Goal: Feedback & Contribution: Contribute content

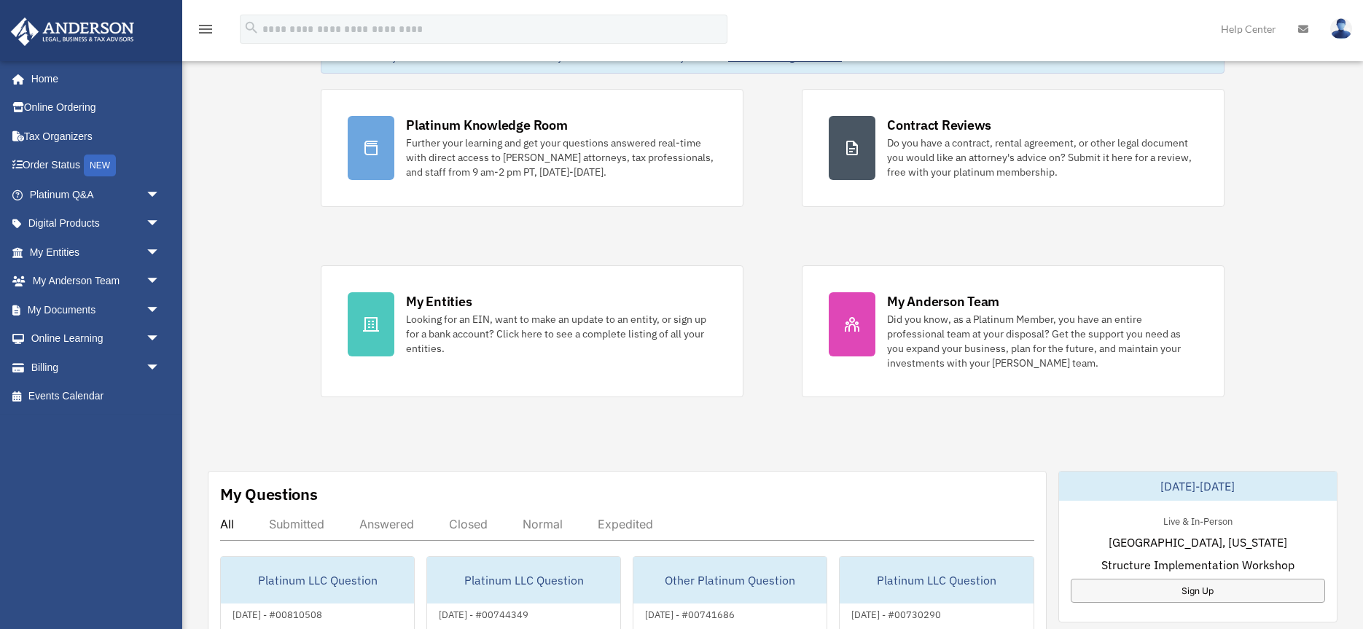
scroll to position [121, 0]
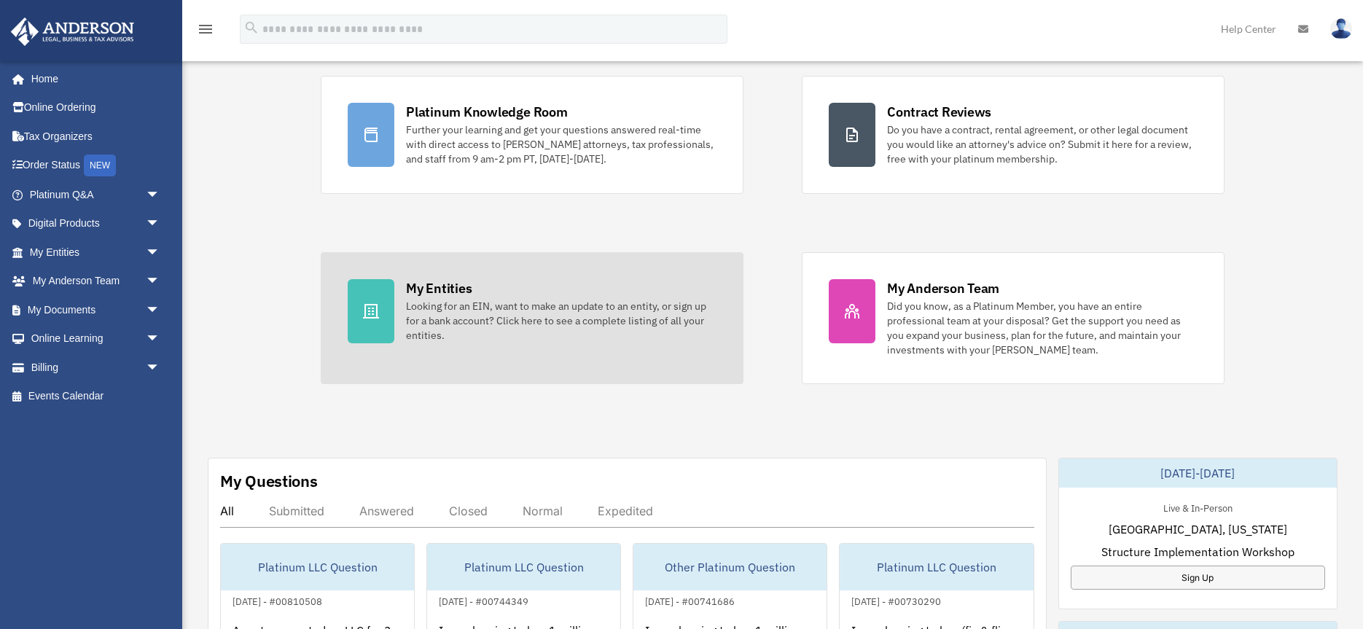
click at [569, 313] on div "Looking for an EIN, want to make an update to an entity, or sign up for a bank …" at bounding box center [561, 321] width 311 height 44
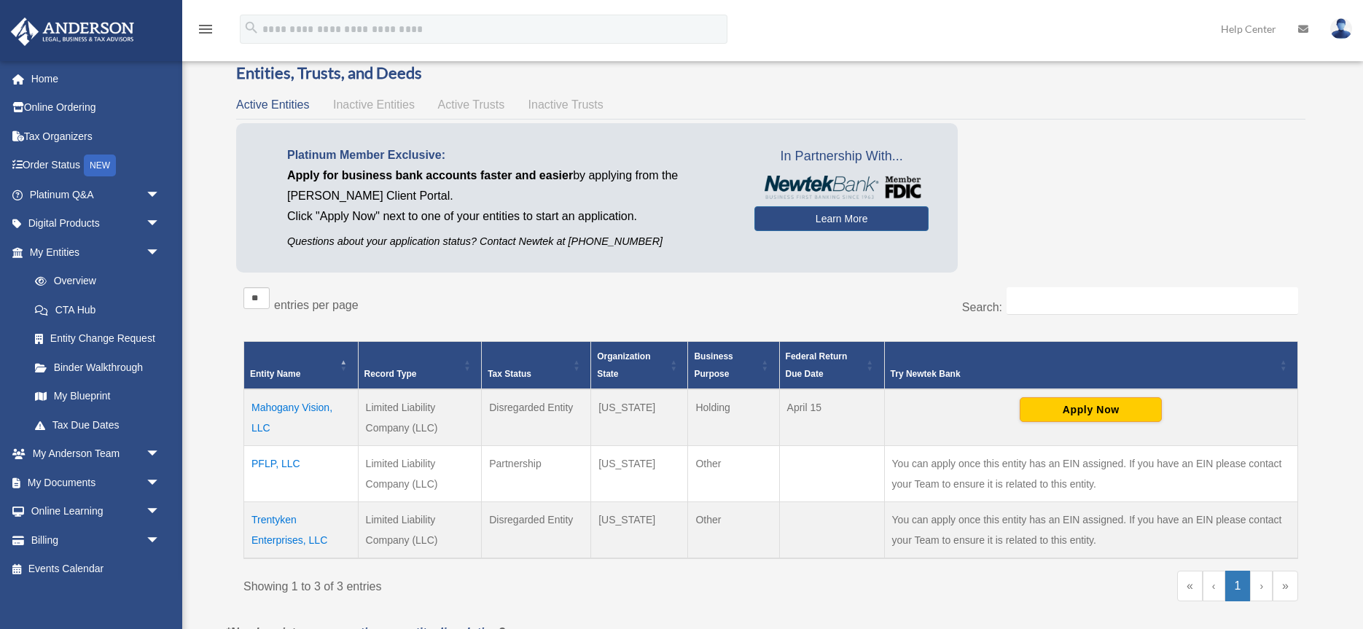
scroll to position [103, 0]
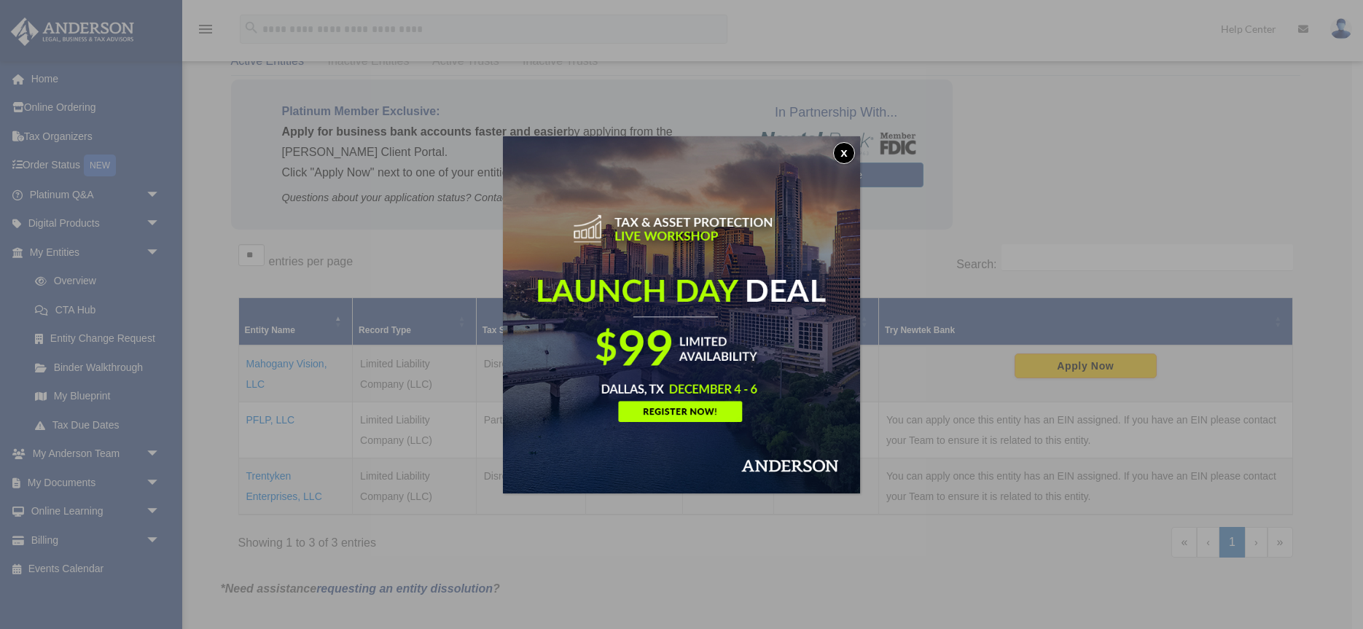
click at [844, 149] on button "x" at bounding box center [844, 153] width 22 height 22
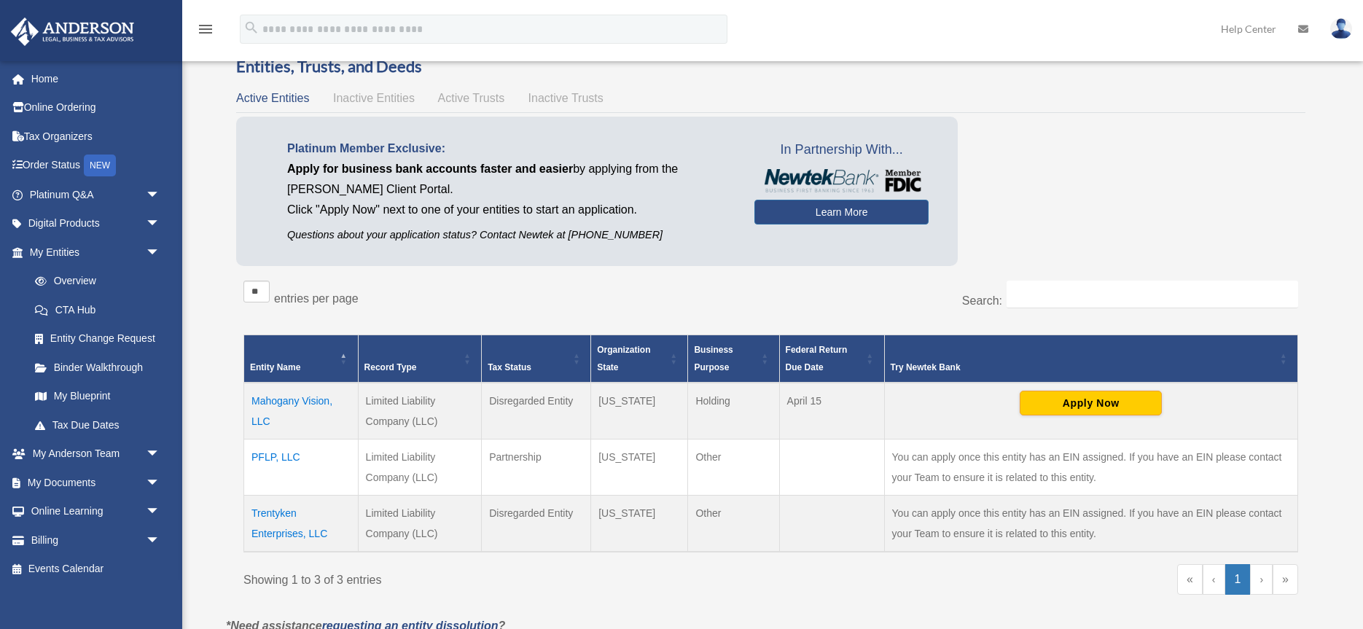
scroll to position [0, 0]
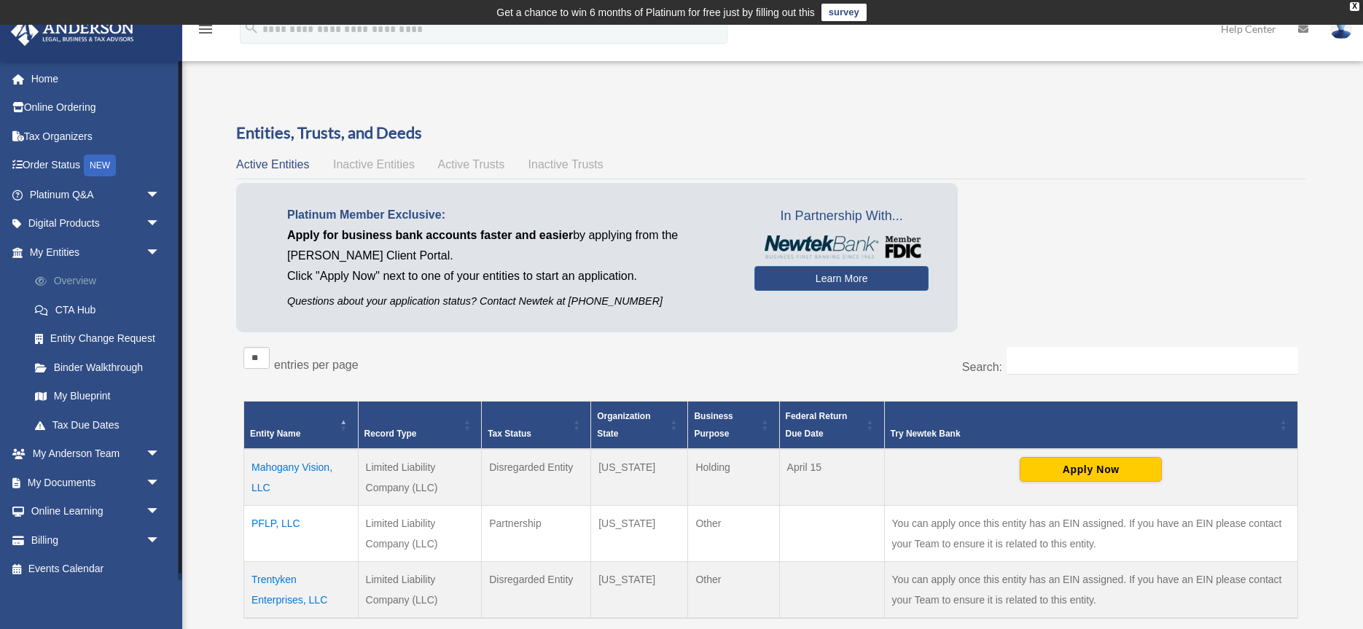
click at [76, 281] on link "Overview" at bounding box center [101, 281] width 162 height 29
click at [477, 171] on div "Active Entities Inactive Entities Active Trusts Inactive Trusts" at bounding box center [770, 165] width 1069 height 20
click at [477, 167] on span "Active Trusts" at bounding box center [471, 164] width 67 height 12
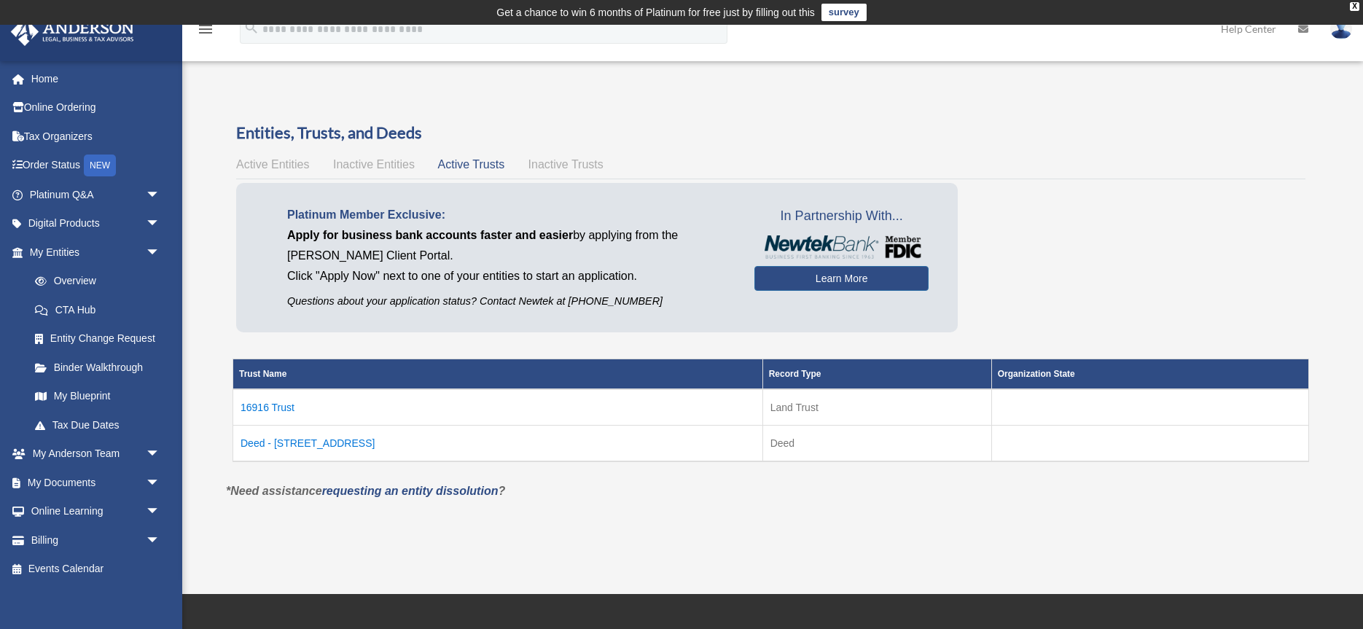
click at [257, 165] on span "Active Entities" at bounding box center [272, 164] width 73 height 12
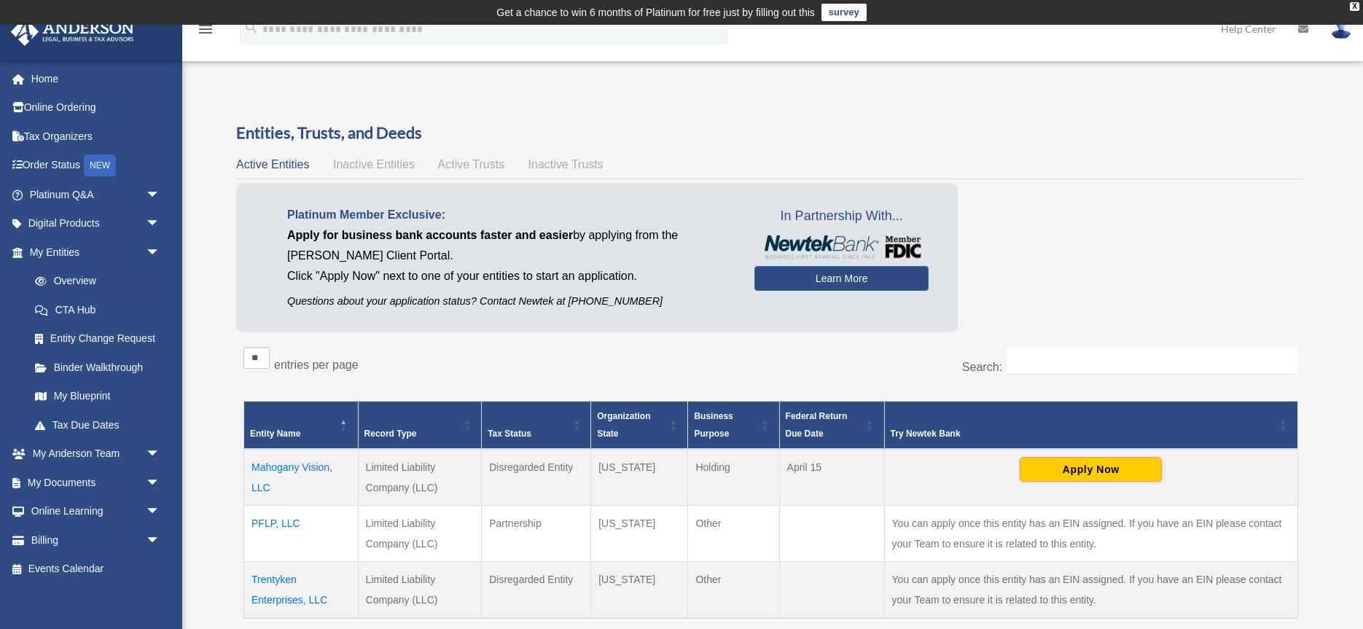
click at [205, 190] on div "Overview keya_veney@hotmail.com Sign Out keya_veney@hotmail.com Home Online Ord…" at bounding box center [681, 409] width 1363 height 661
click at [87, 484] on link "My Documents arrow_drop_down" at bounding box center [96, 482] width 172 height 29
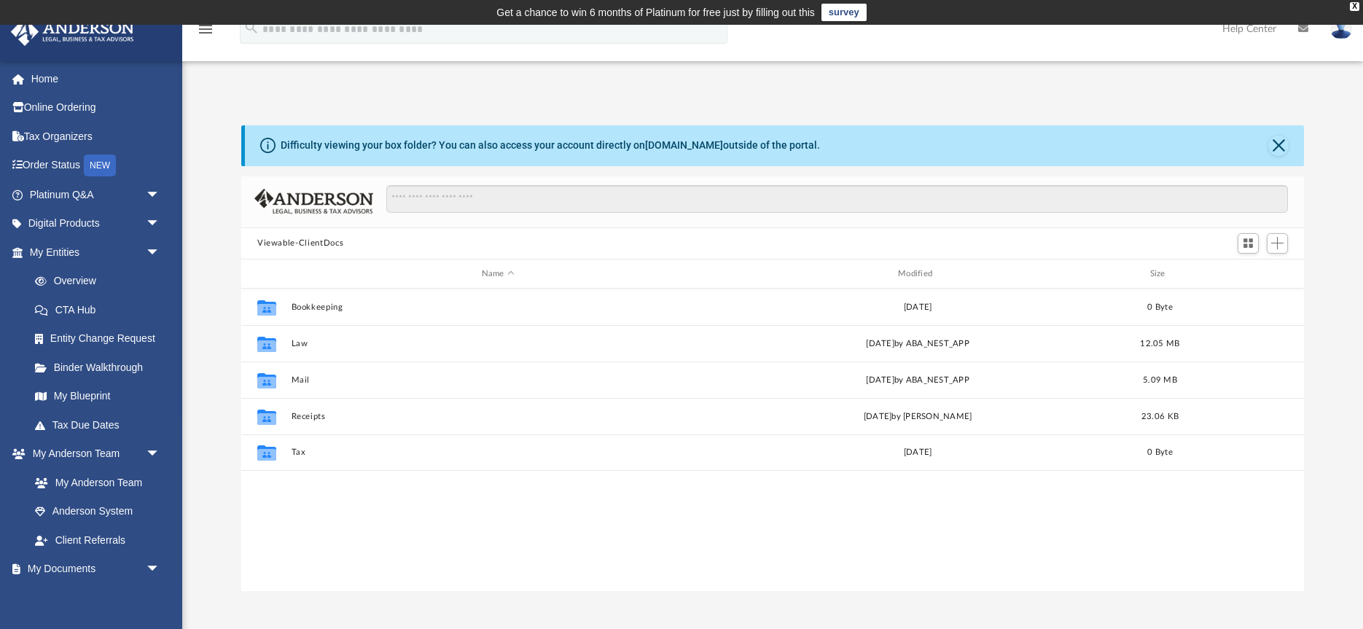
scroll to position [332, 1063]
click at [1278, 147] on button "Close" at bounding box center [1278, 146] width 20 height 20
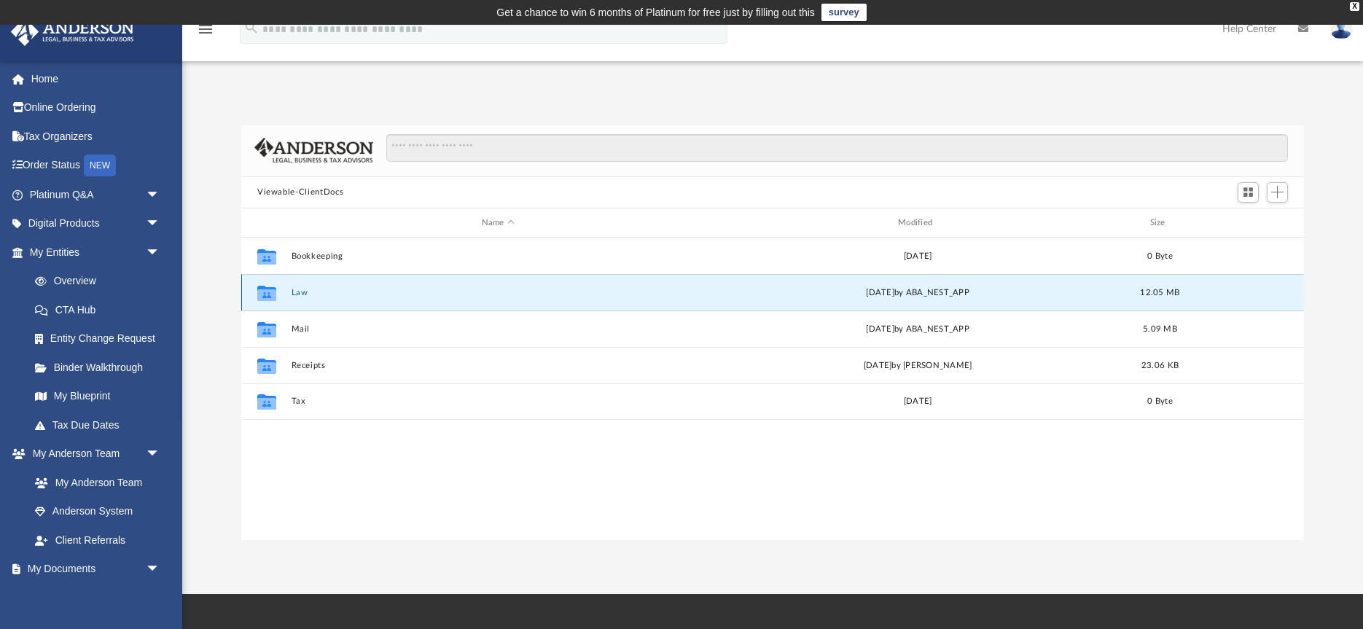
click at [302, 294] on button "Law" at bounding box center [498, 292] width 413 height 9
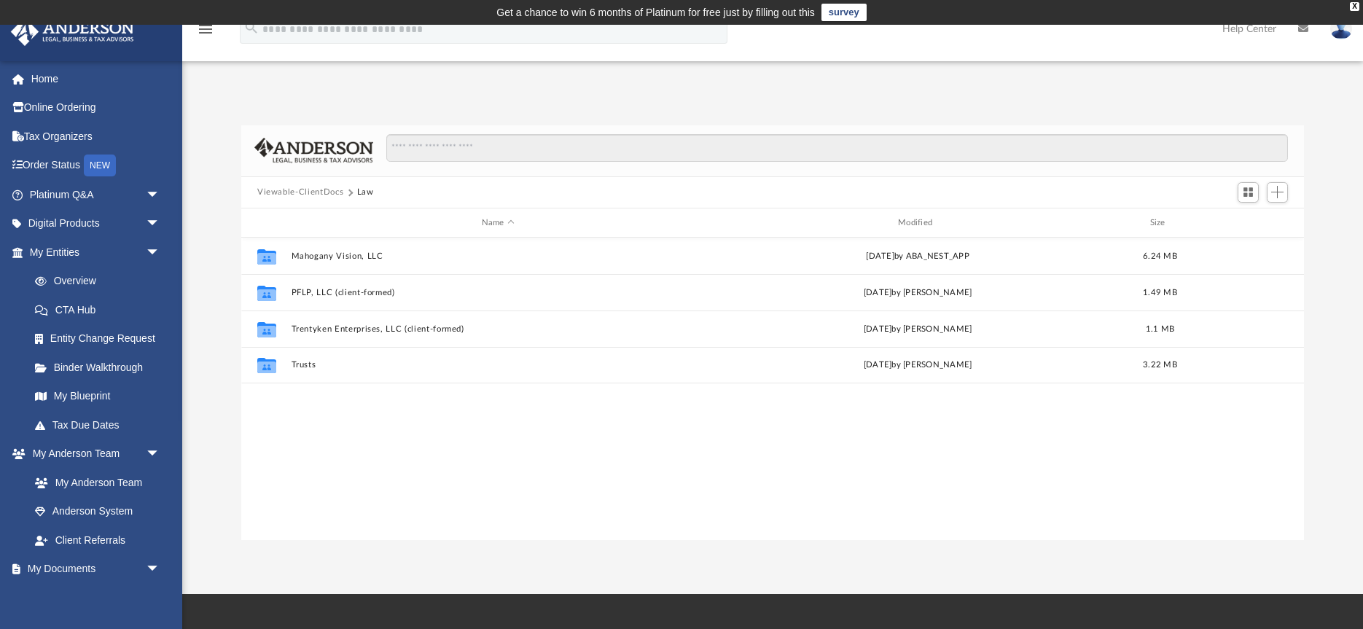
click at [670, 464] on div "Collaborated Folder Mahogany Vision, LLC Tue Jul 22 2025 by ABA_NEST_APP 6.24 M…" at bounding box center [772, 389] width 1063 height 302
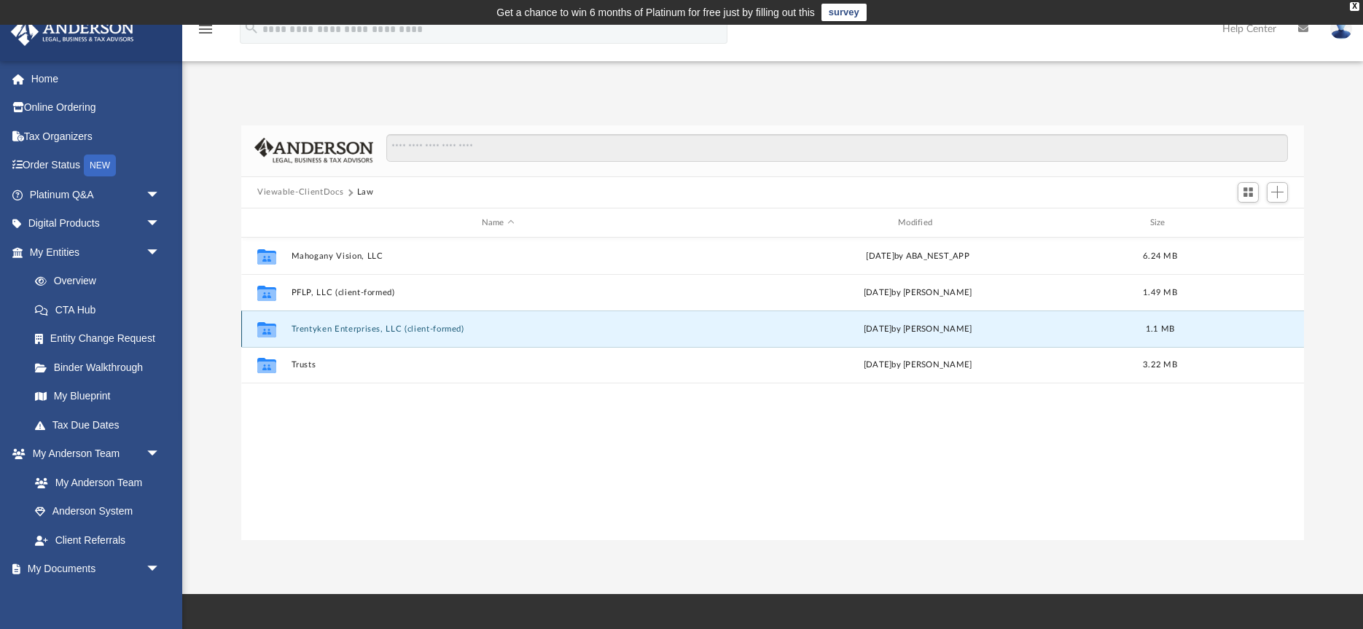
click at [363, 329] on button "Trentyken Enterprises, LLC (client-formed)" at bounding box center [498, 328] width 413 height 9
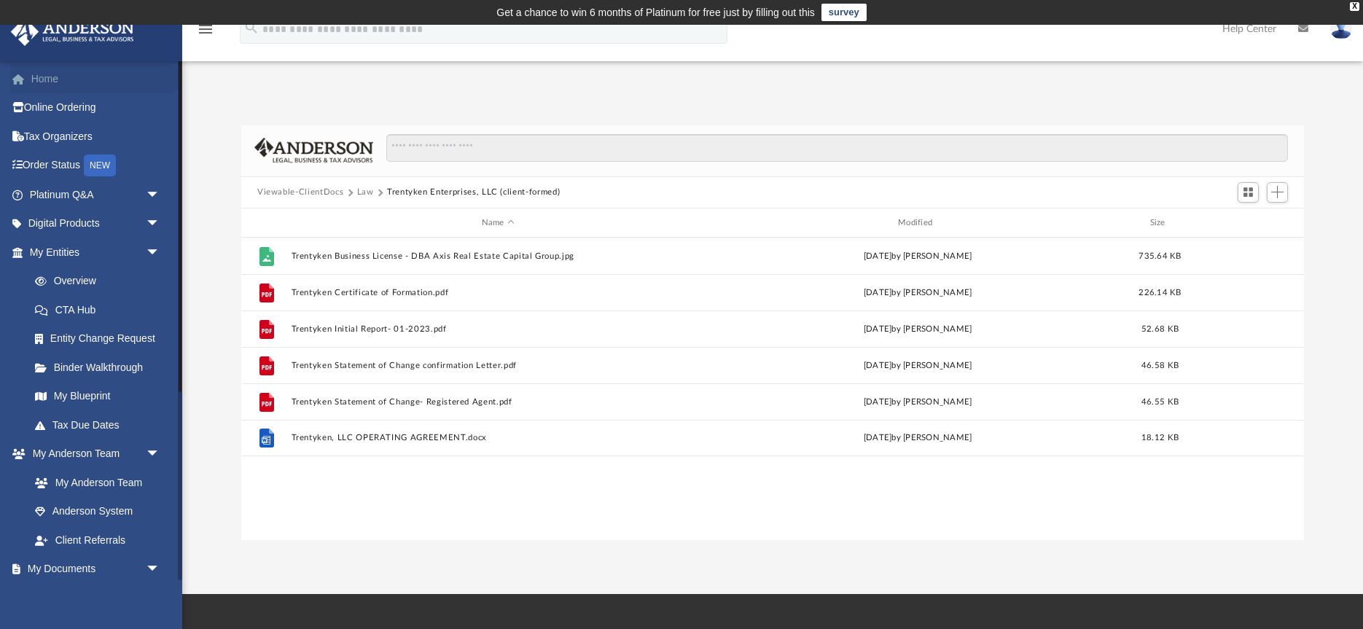
click at [50, 78] on link "Home" at bounding box center [96, 78] width 172 height 29
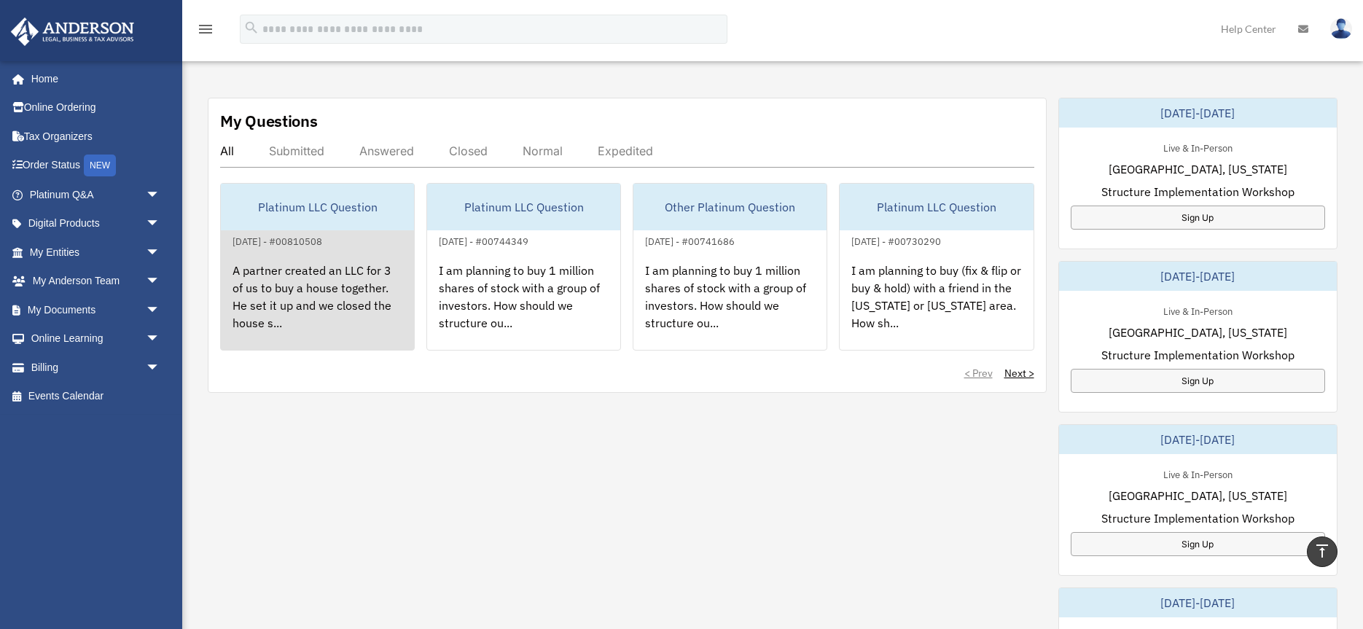
scroll to position [480, 0]
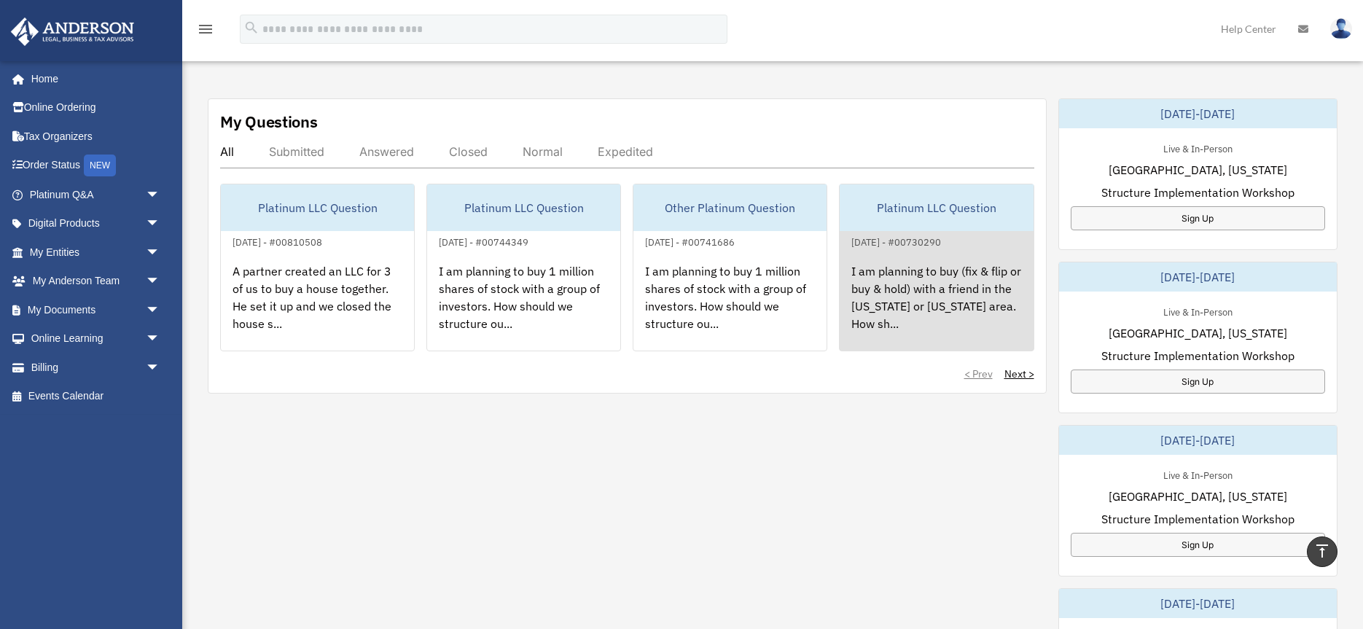
click at [913, 295] on div "I am planning to buy (fix & flip or buy & hold) with a friend in the [US_STATE]…" at bounding box center [936, 308] width 193 height 114
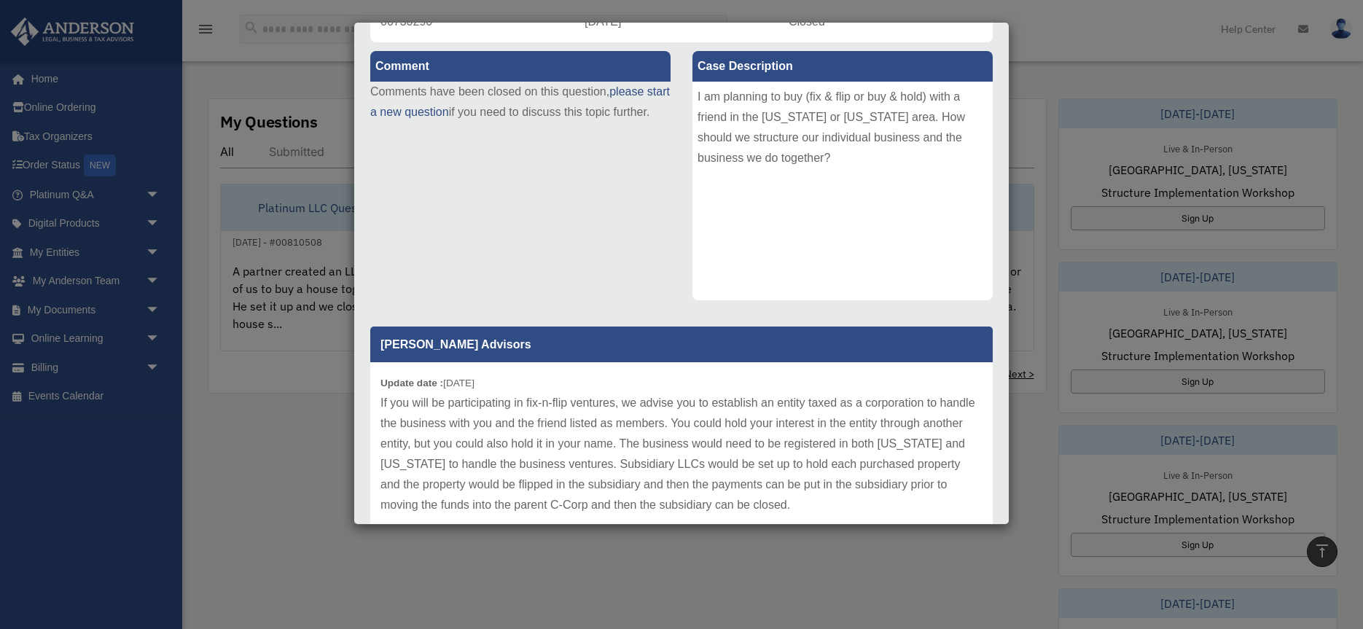
scroll to position [217, 0]
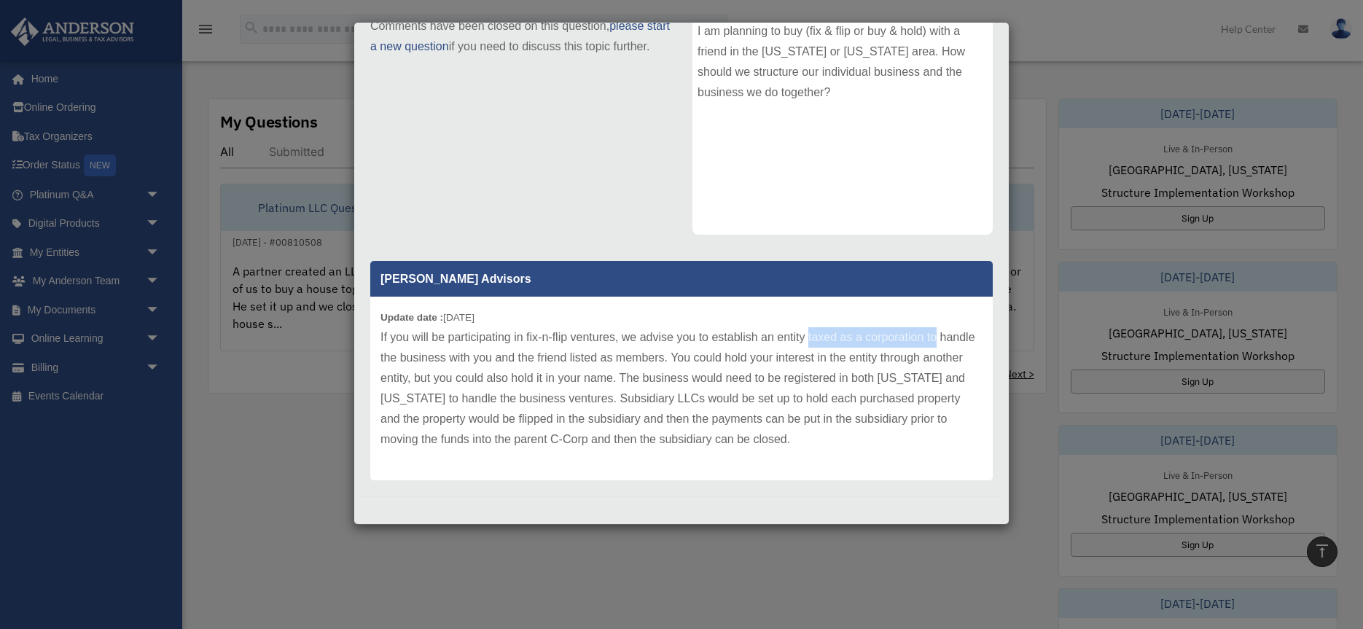
drag, startPoint x: 814, startPoint y: 338, endPoint x: 800, endPoint y: 343, distance: 14.5
click at [937, 338] on p "If you will be participating in fix-n-flip ventures, we advise you to establish…" at bounding box center [681, 388] width 602 height 122
drag, startPoint x: 421, startPoint y: 358, endPoint x: 662, endPoint y: 356, distance: 241.3
click at [662, 356] on p "If you will be participating in fix-n-flip ventures, we advise you to establish…" at bounding box center [681, 388] width 602 height 122
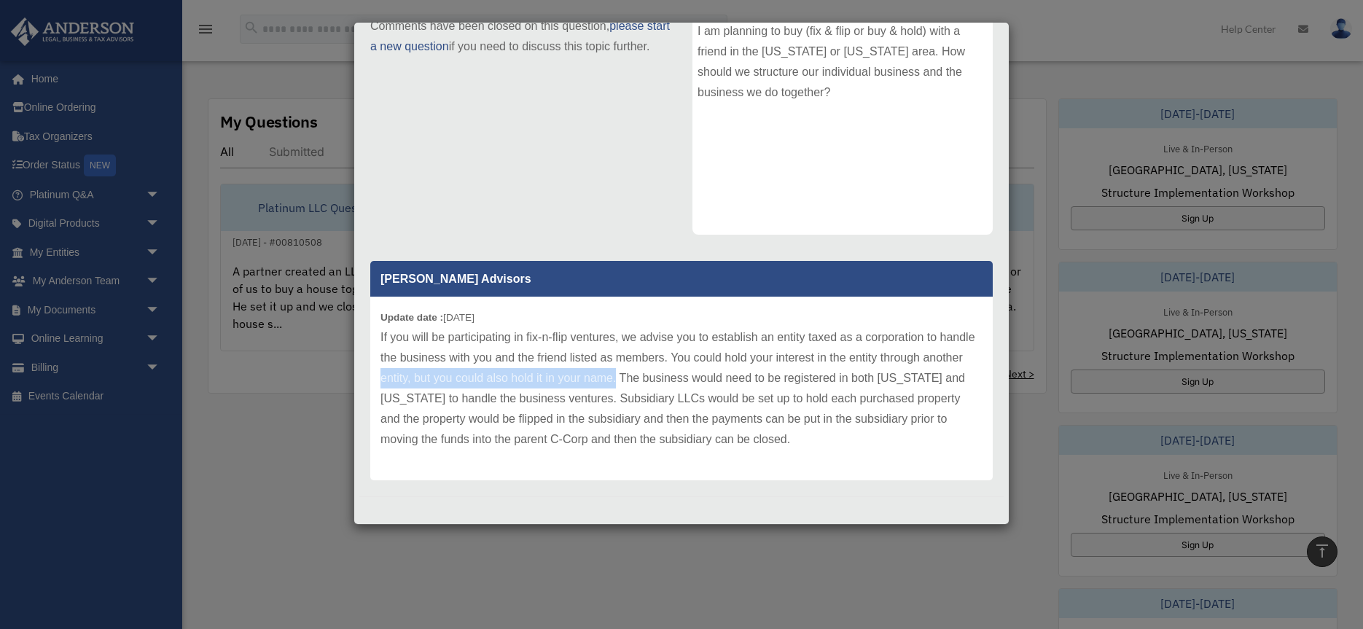
drag, startPoint x: 383, startPoint y: 378, endPoint x: 615, endPoint y: 379, distance: 232.5
click at [615, 379] on p "If you will be participating in fix-n-flip ventures, we advise you to establish…" at bounding box center [681, 388] width 602 height 122
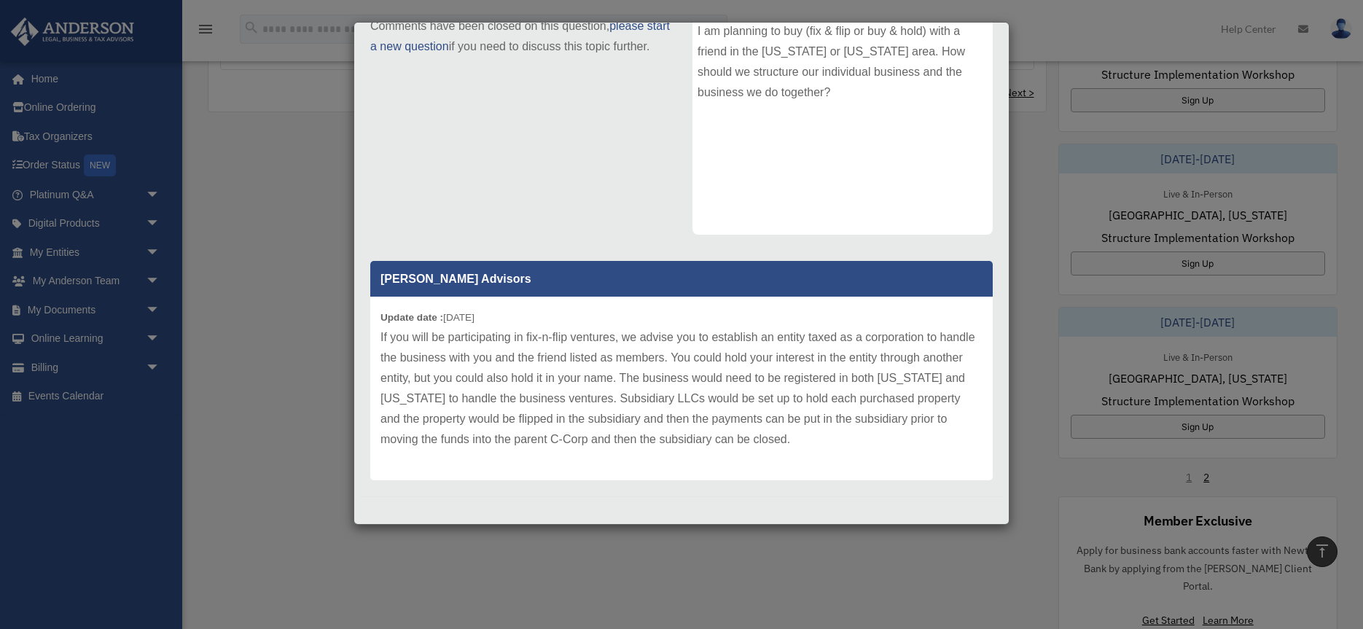
drag, startPoint x: 488, startPoint y: 344, endPoint x: 469, endPoint y: 340, distance: 18.6
click at [487, 344] on p "If you will be participating in fix-n-flip ventures, we advise you to establish…" at bounding box center [681, 388] width 602 height 122
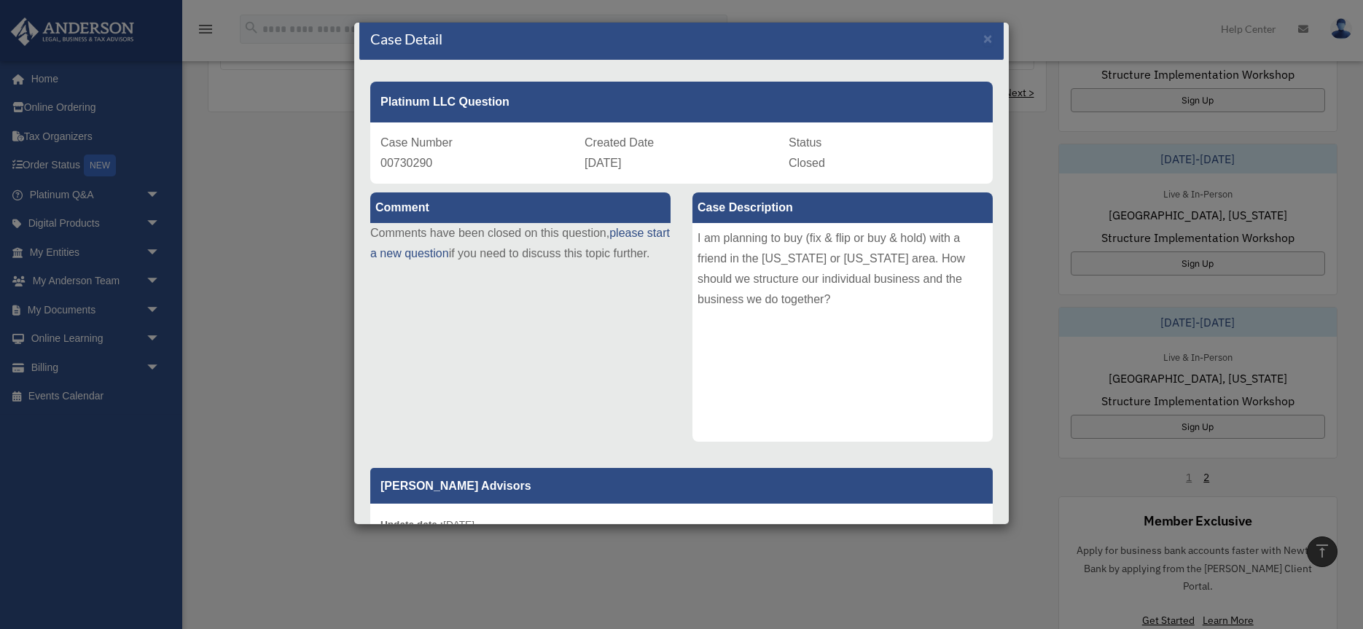
scroll to position [0, 0]
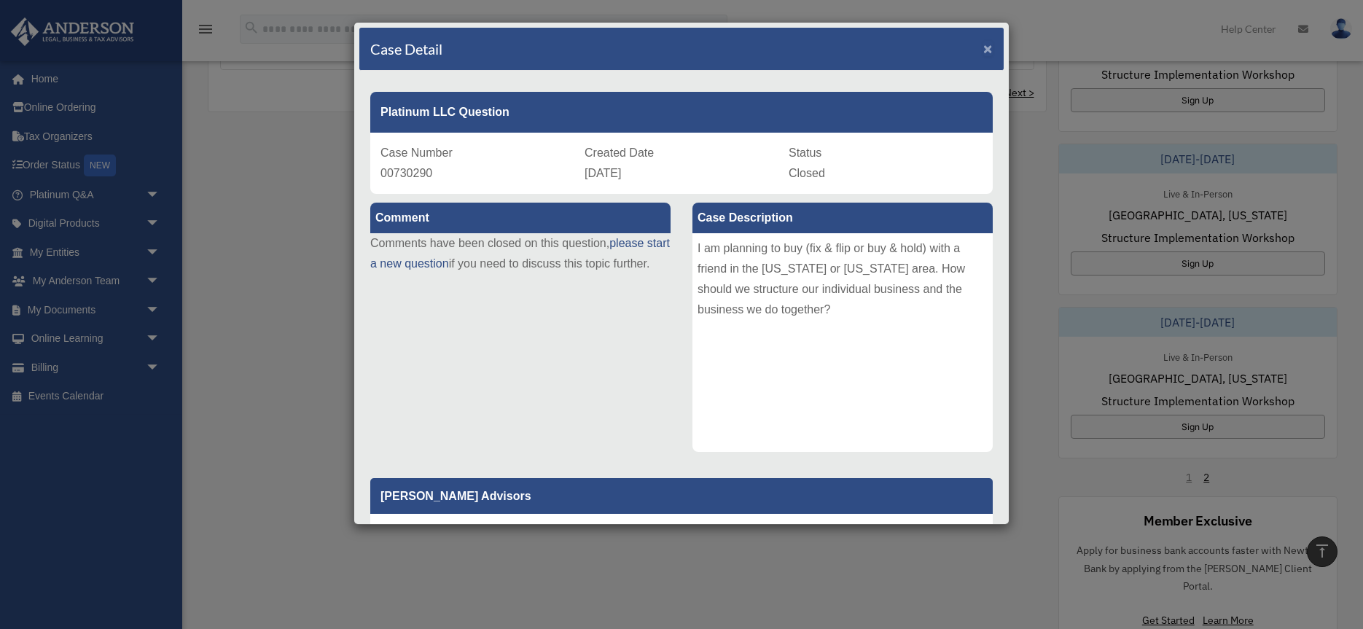
click at [992, 52] on span "×" at bounding box center [987, 48] width 9 height 17
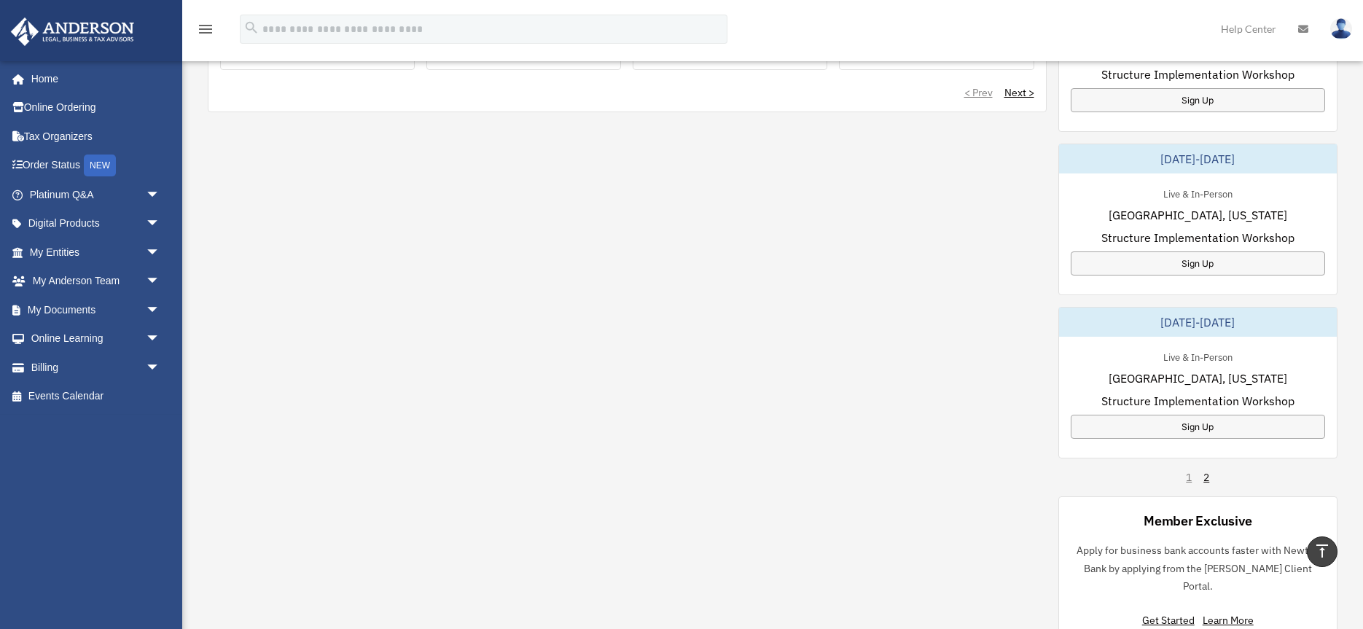
scroll to position [664, 0]
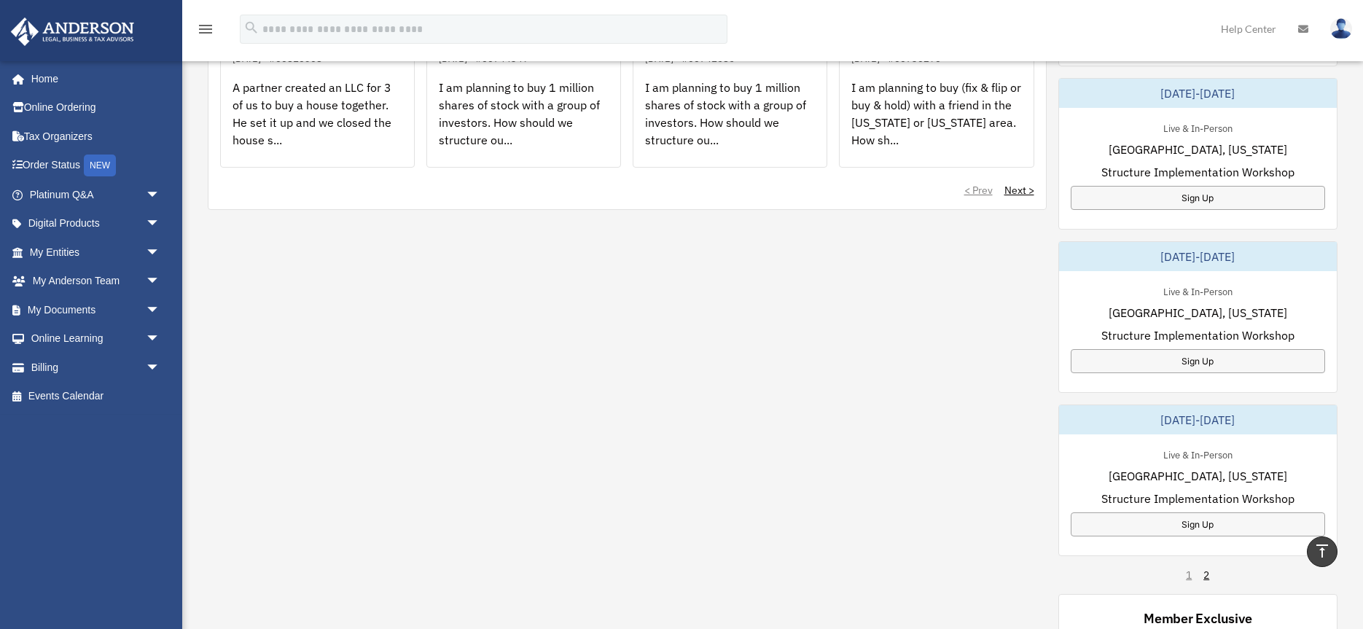
click at [823, 340] on div "My Questions All Submitted Answered Closed Normal Expedited Platinum LLC Questi…" at bounding box center [773, 326] width 1130 height 823
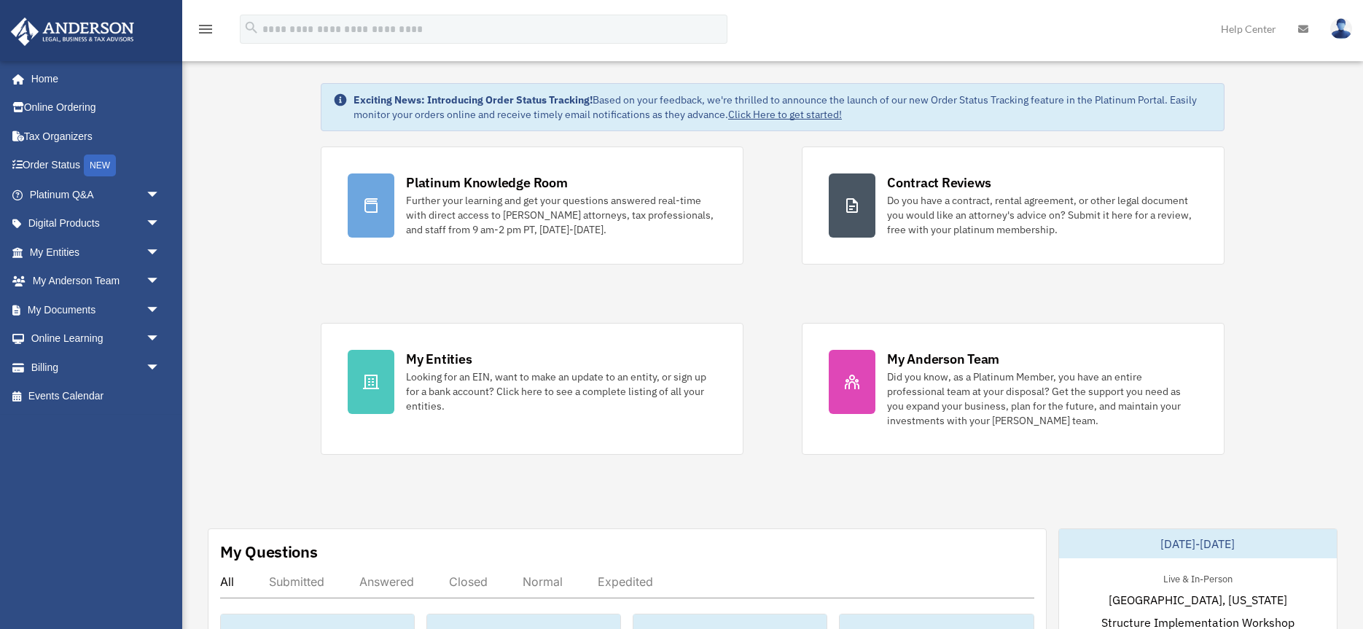
scroll to position [0, 0]
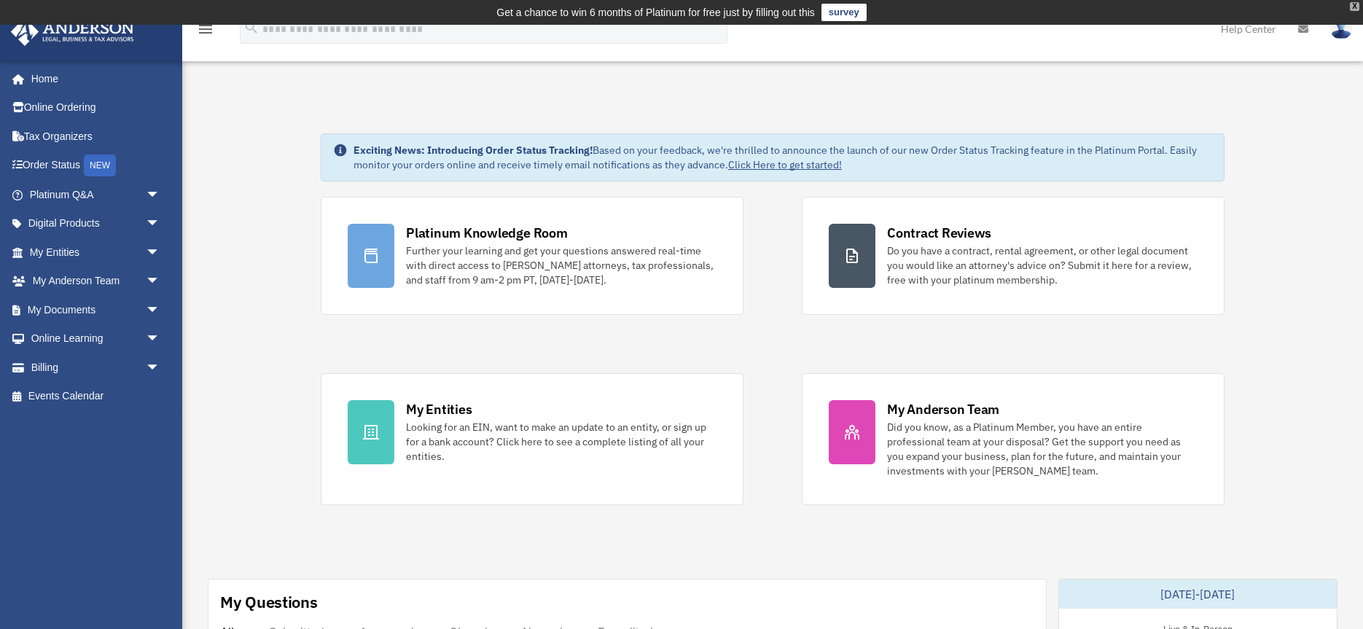
click at [1354, 7] on div "X" at bounding box center [1354, 6] width 9 height 9
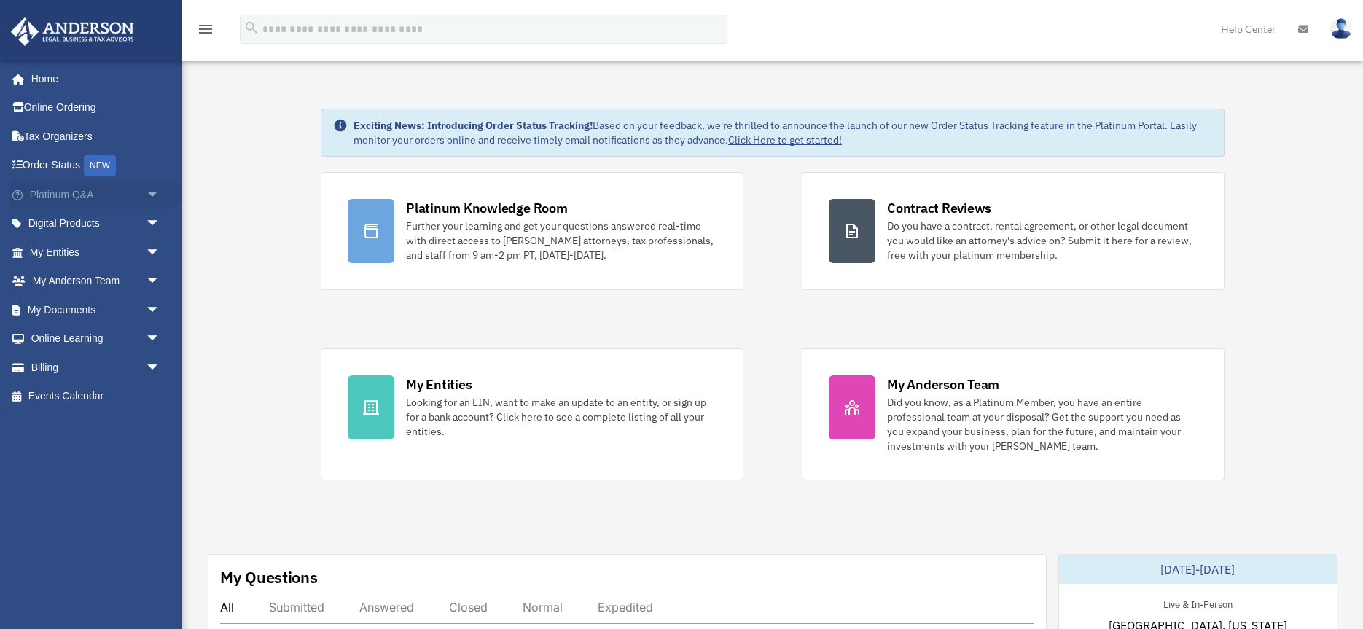
click at [63, 199] on link "Platinum Q&A arrow_drop_down" at bounding box center [96, 194] width 172 height 29
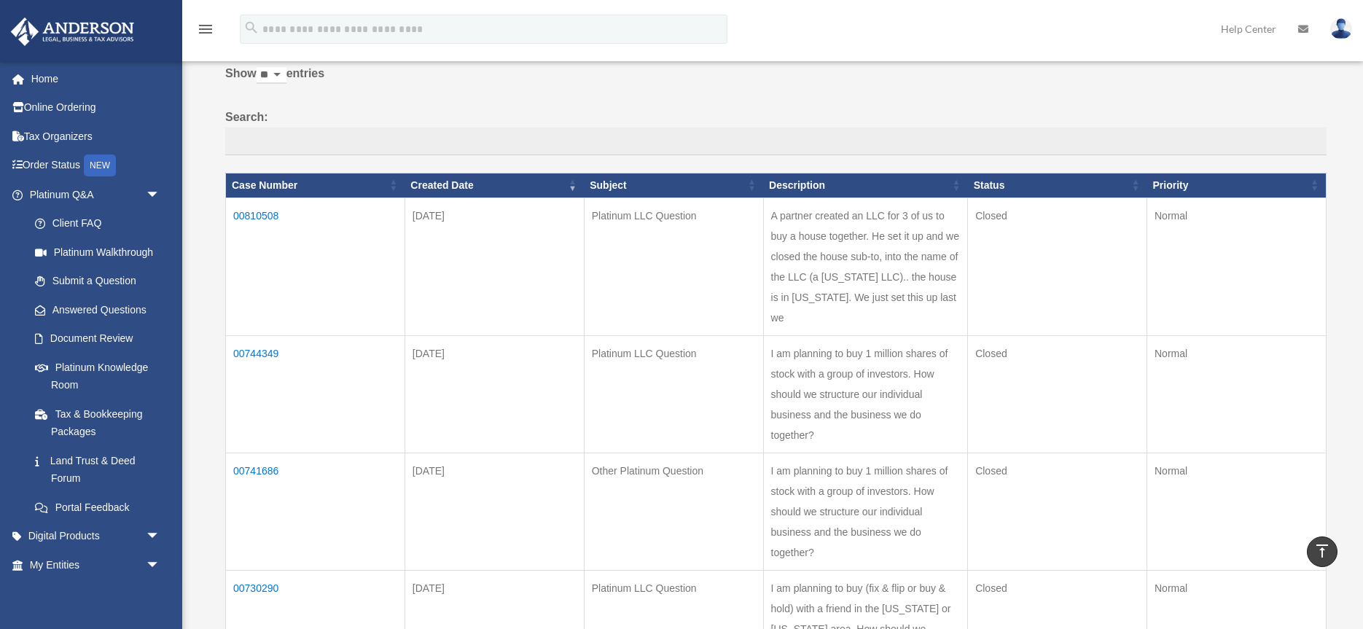
scroll to position [71, 0]
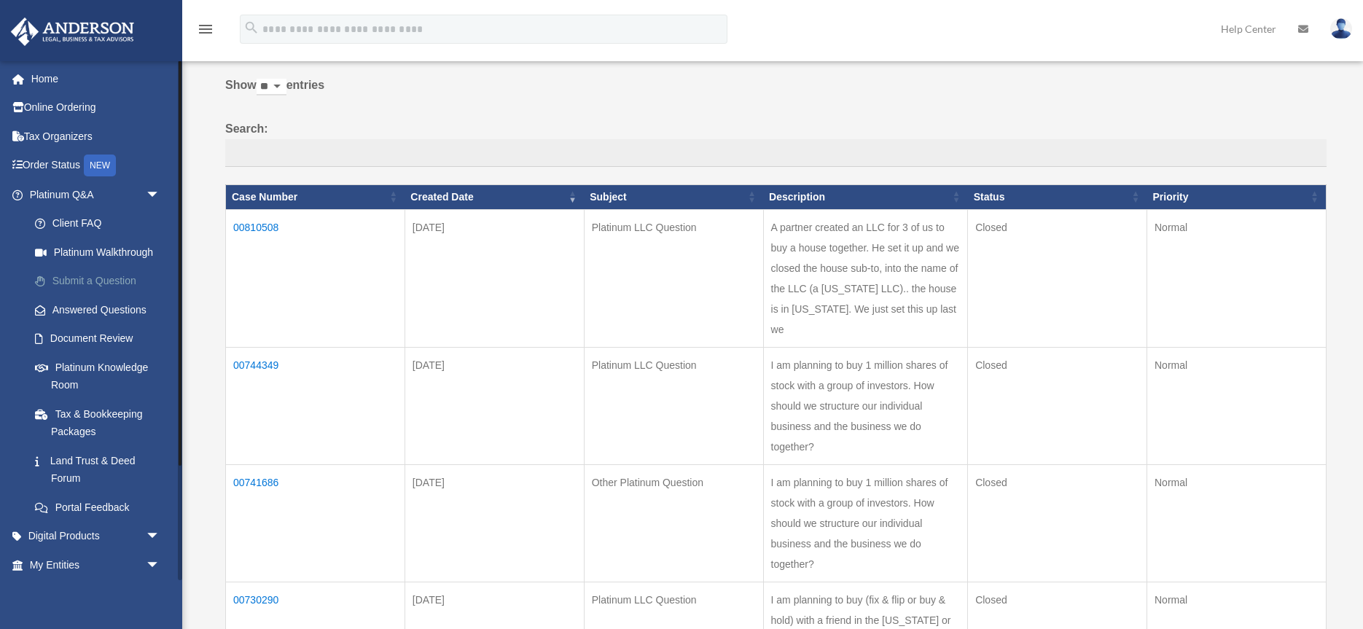
click at [93, 278] on link "Submit a Question" at bounding box center [101, 281] width 162 height 29
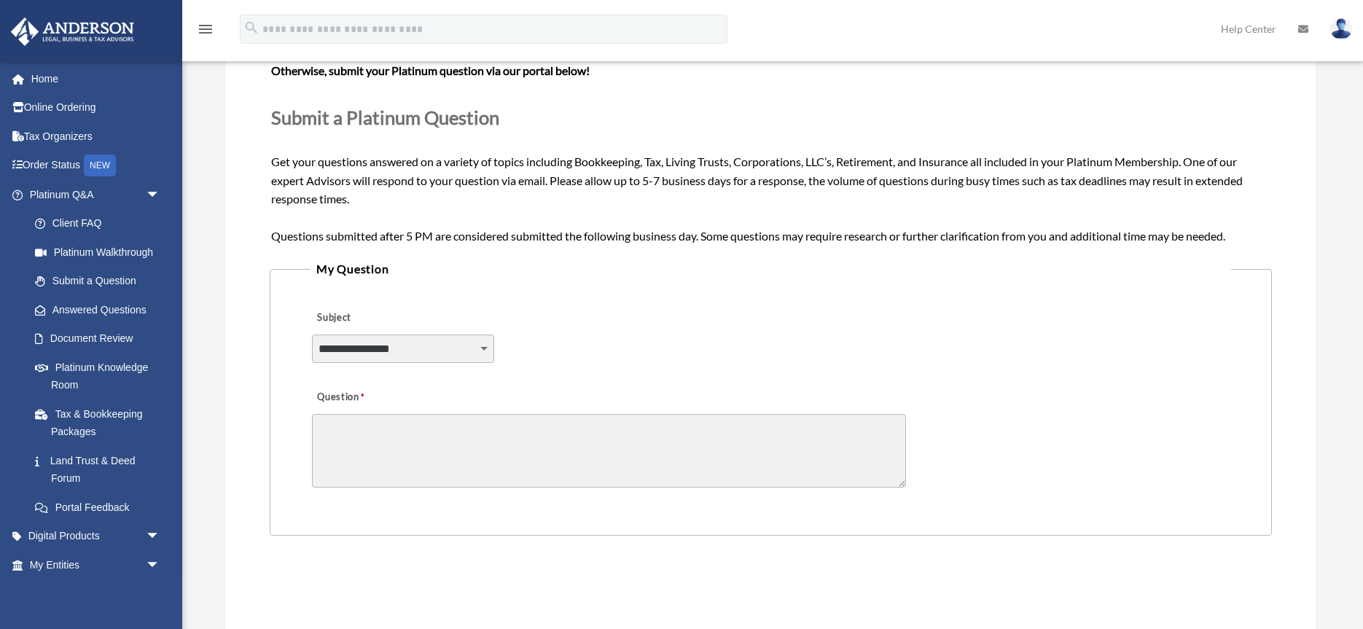
click at [416, 348] on select "**********" at bounding box center [403, 349] width 182 height 28
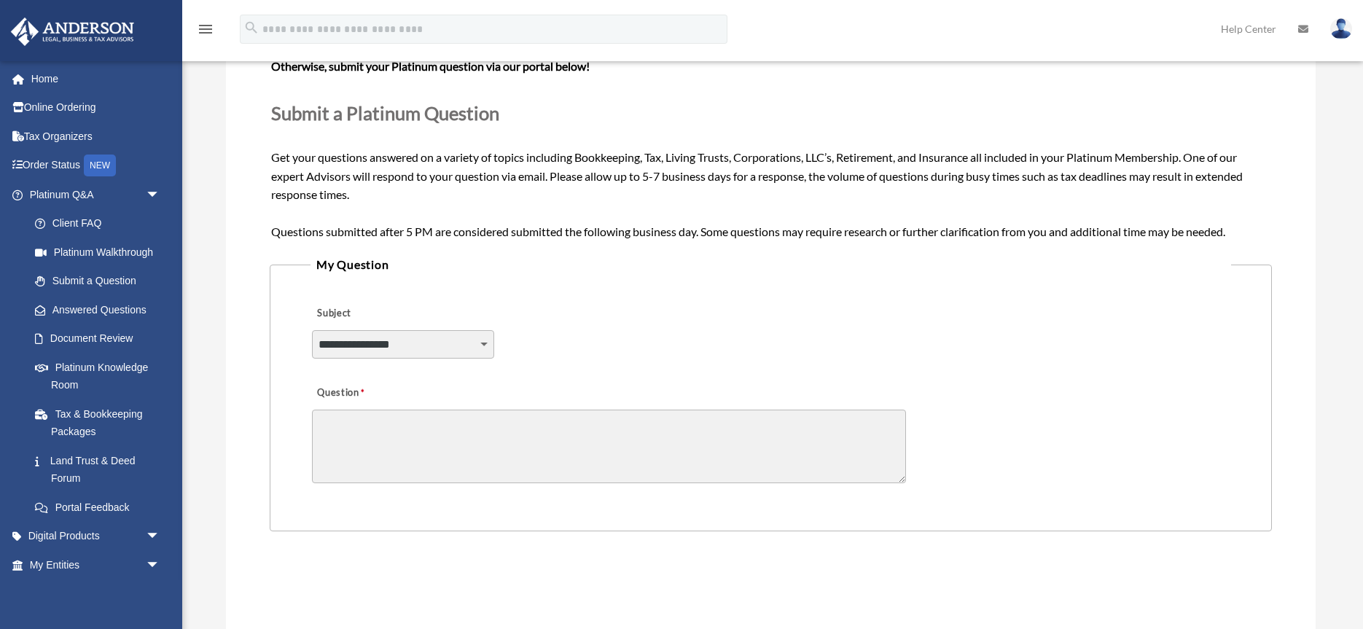
select select "******"
click at [312, 330] on select "**********" at bounding box center [403, 344] width 182 height 28
drag, startPoint x: 371, startPoint y: 428, endPoint x: 391, endPoint y: 434, distance: 21.2
click at [371, 428] on textarea "Question" at bounding box center [609, 447] width 594 height 74
drag, startPoint x: 551, startPoint y: 425, endPoint x: 573, endPoint y: 426, distance: 21.9
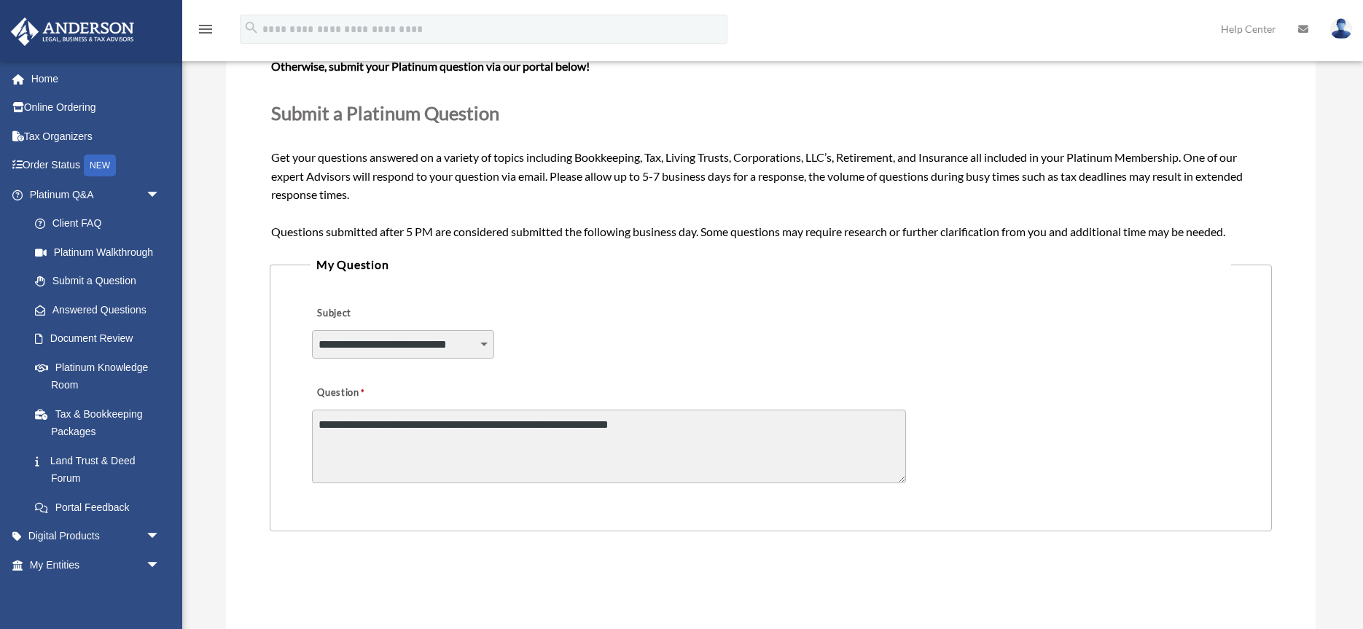
click at [551, 425] on textarea "**********" at bounding box center [609, 447] width 594 height 74
click at [671, 426] on textarea "**********" at bounding box center [609, 447] width 594 height 74
drag, startPoint x: 559, startPoint y: 423, endPoint x: 601, endPoint y: 426, distance: 41.7
click at [559, 423] on textarea "**********" at bounding box center [609, 447] width 594 height 74
click at [580, 423] on textarea "**********" at bounding box center [609, 447] width 594 height 74
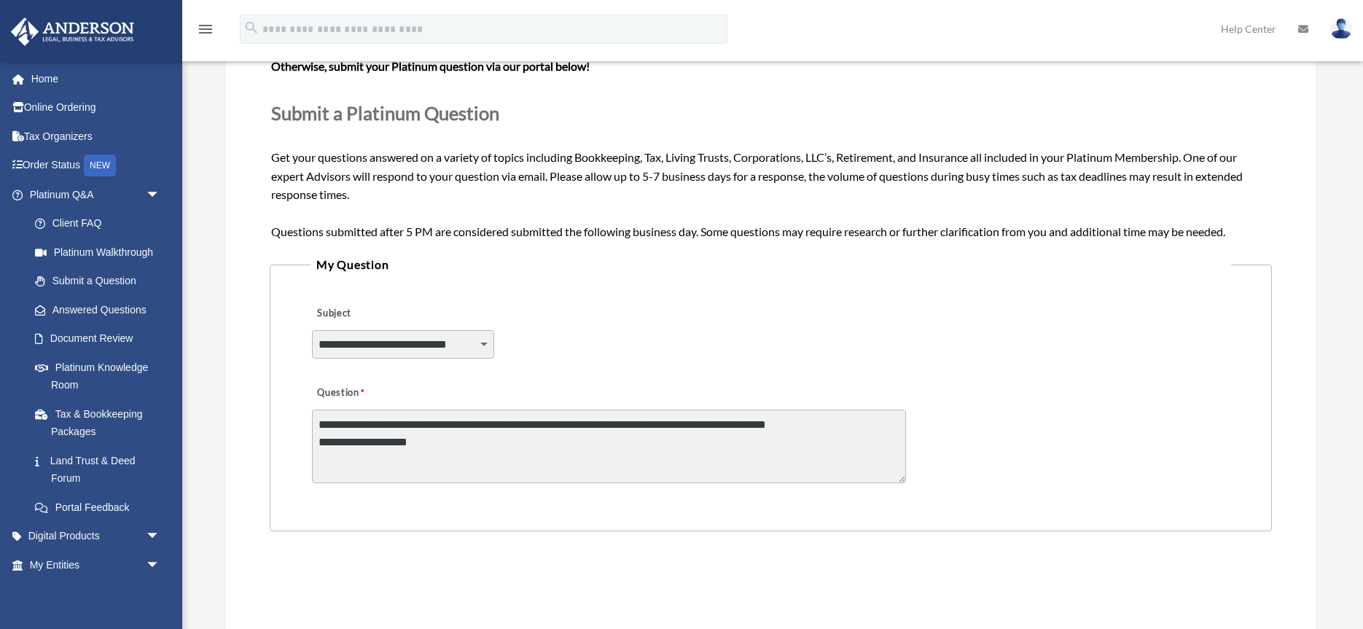
click at [583, 424] on textarea "**********" at bounding box center [609, 447] width 594 height 74
click at [453, 443] on textarea "**********" at bounding box center [609, 447] width 594 height 74
drag, startPoint x: 526, startPoint y: 442, endPoint x: 718, endPoint y: 442, distance: 192.4
click at [718, 442] on textarea "**********" at bounding box center [609, 447] width 594 height 74
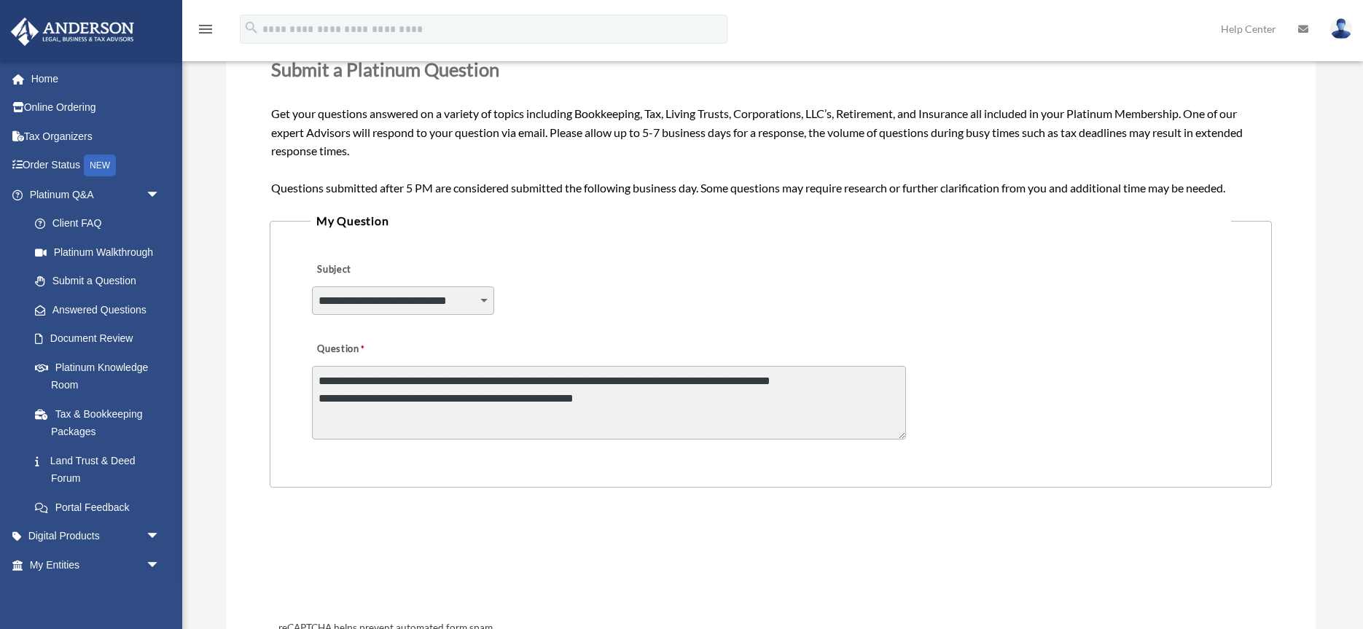
scroll to position [206, 0]
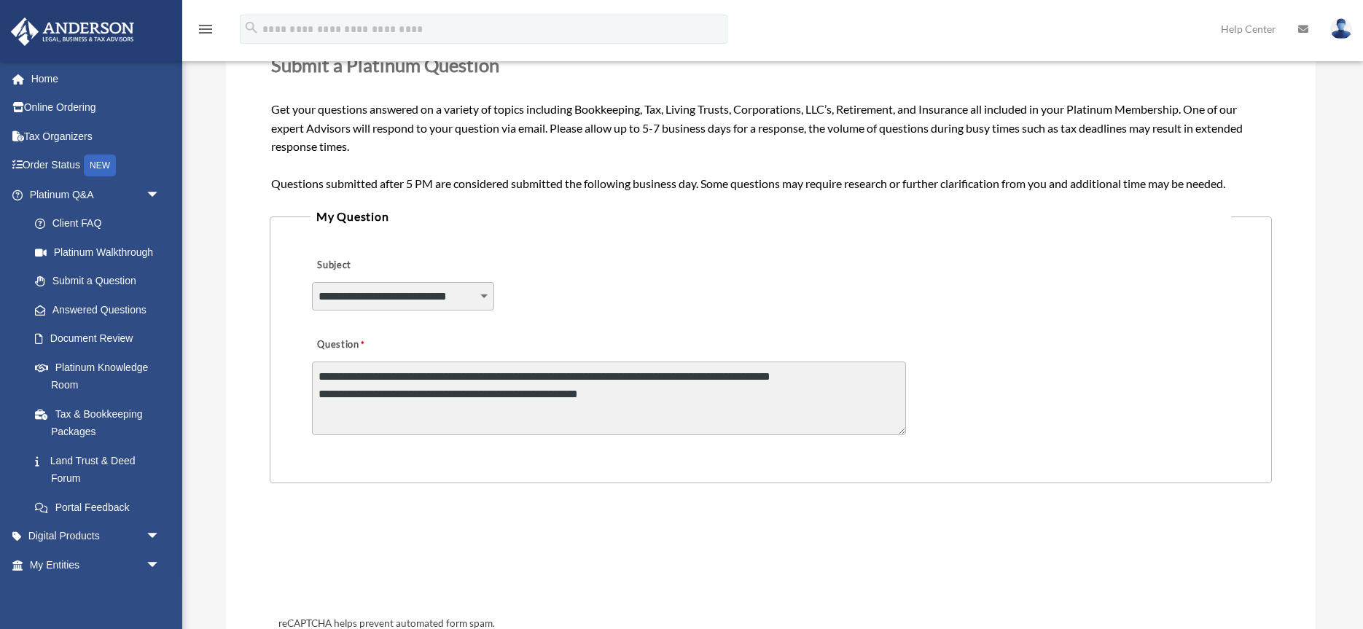
type textarea "**********"
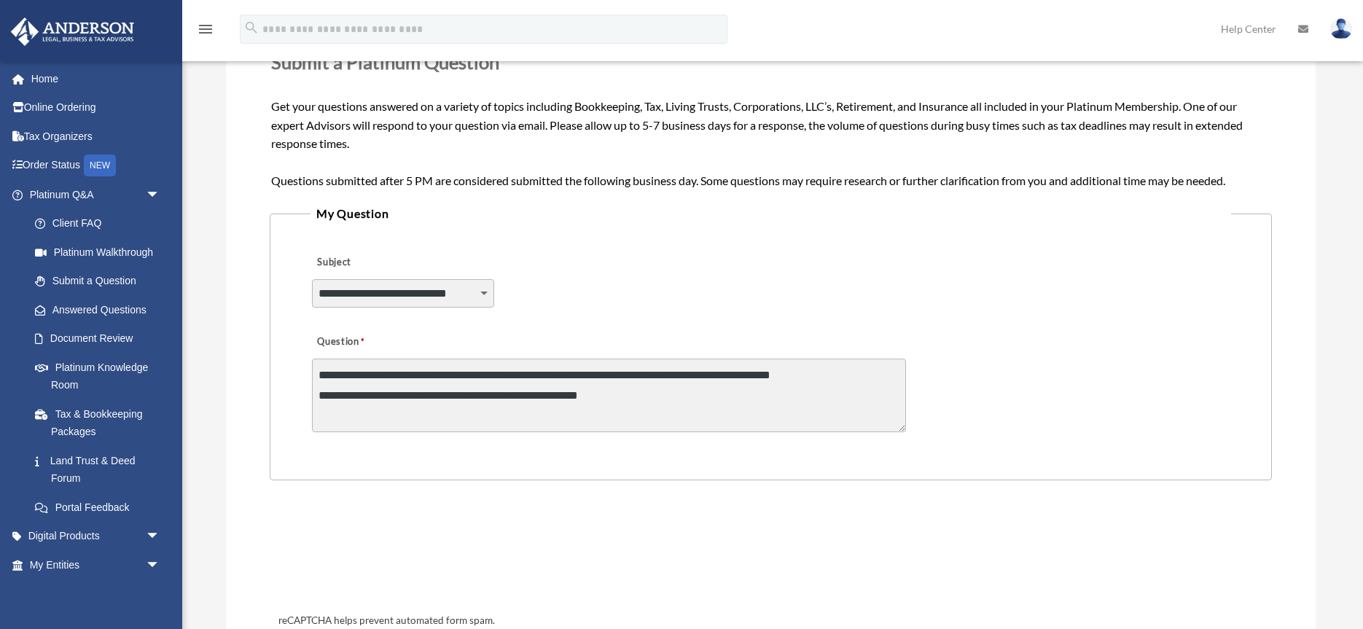
drag, startPoint x: 985, startPoint y: 517, endPoint x: 955, endPoint y: 511, distance: 31.2
click at [985, 517] on div "reCAPTCHA helps prevent automated form spam. The submit button will be disabled…" at bounding box center [771, 572] width 996 height 137
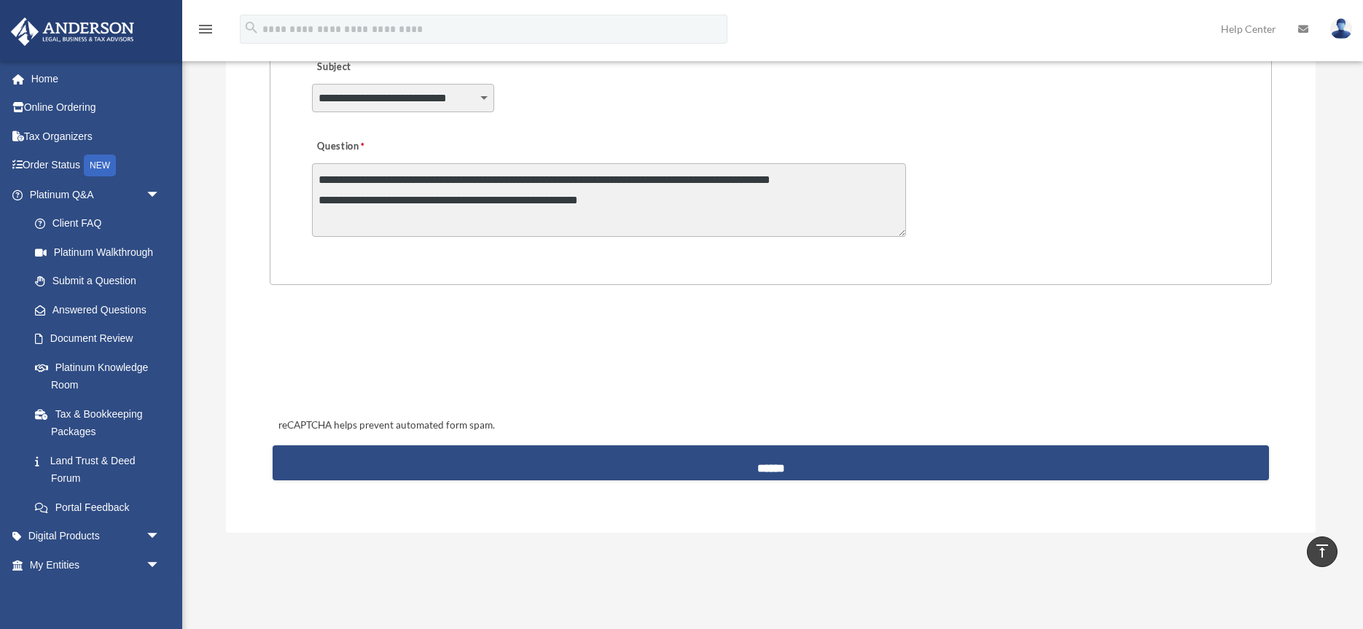
scroll to position [392, 0]
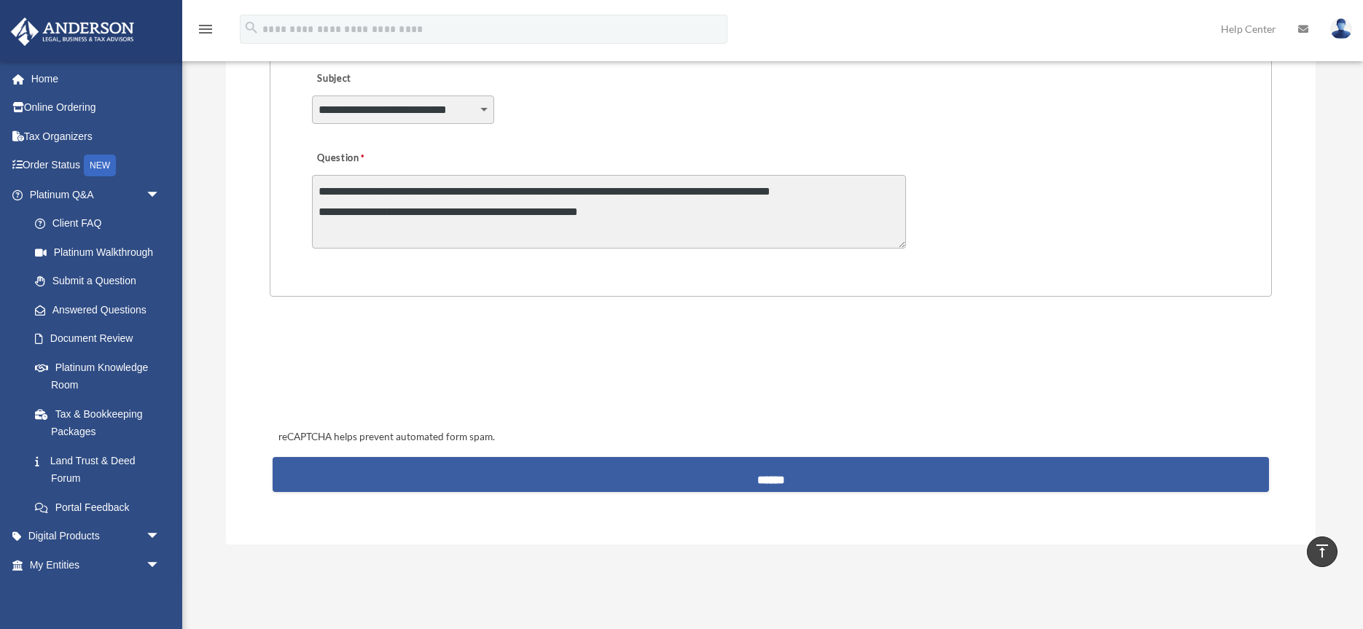
click at [768, 483] on input "******" at bounding box center [771, 474] width 996 height 35
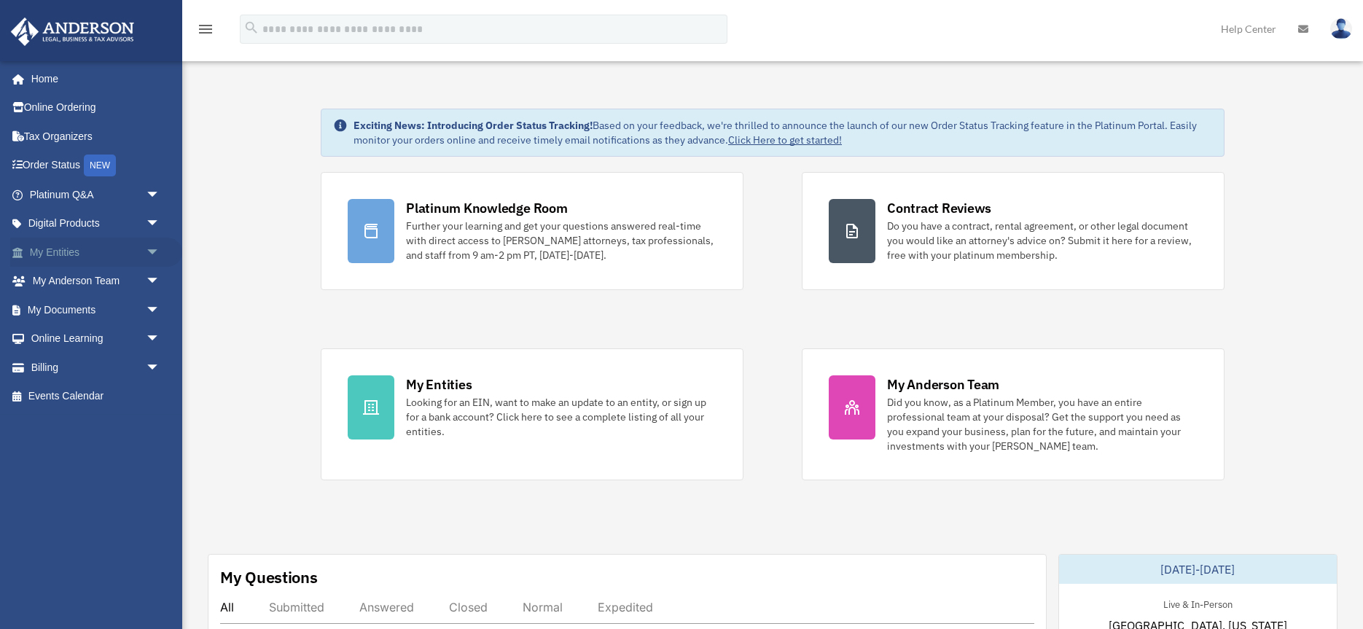
click at [105, 253] on link "My Entities arrow_drop_down" at bounding box center [96, 252] width 172 height 29
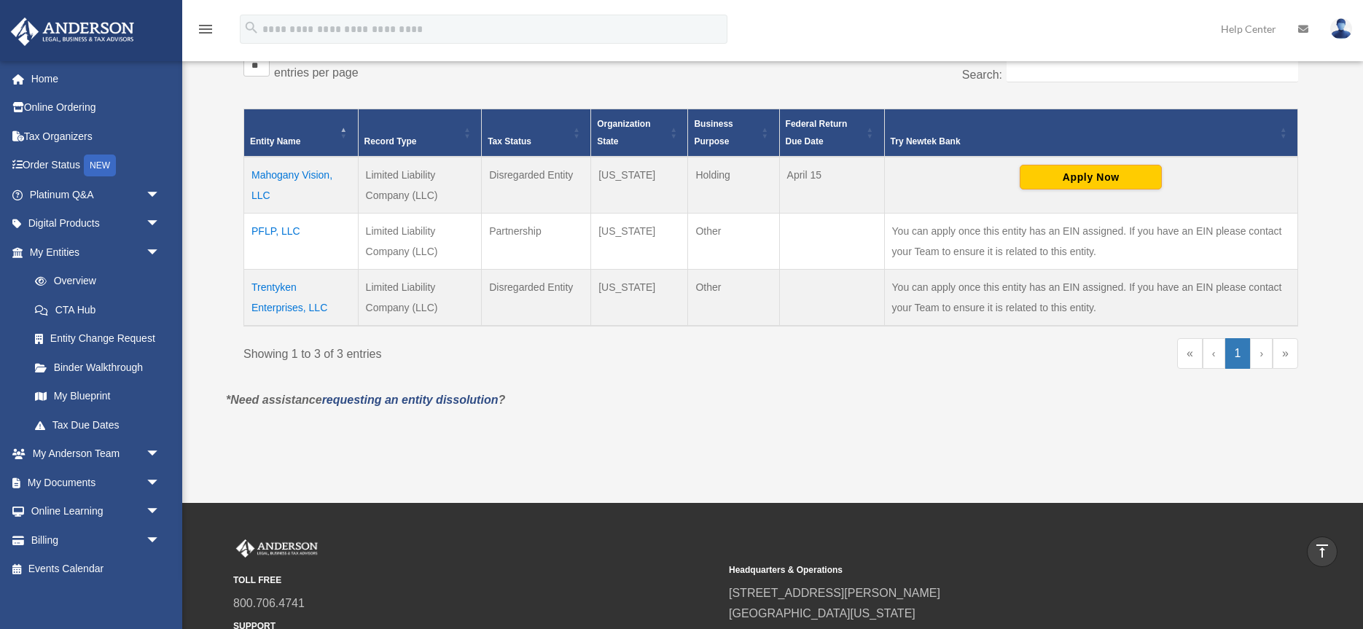
scroll to position [259, 0]
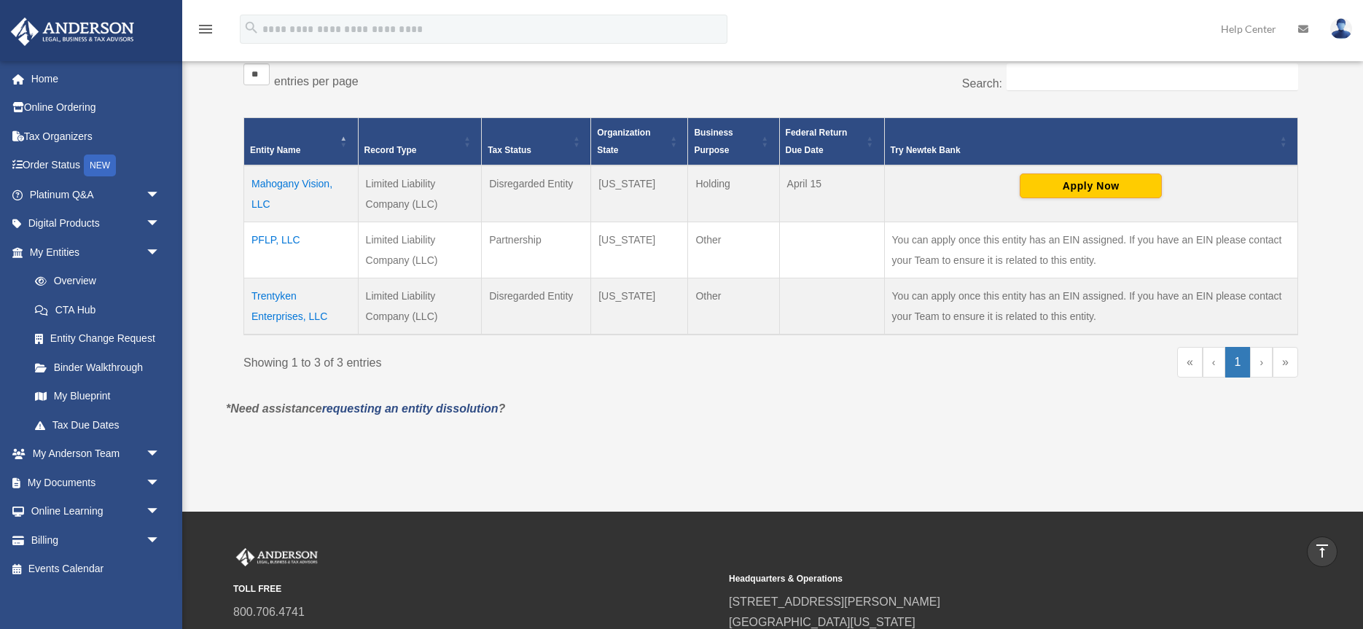
click at [1261, 364] on link "›" at bounding box center [1261, 362] width 23 height 31
drag, startPoint x: 735, startPoint y: 410, endPoint x: 696, endPoint y: 403, distance: 40.0
click at [734, 410] on p "*Need assistance requesting an entity dissolution ?" at bounding box center [771, 409] width 1112 height 20
click at [227, 98] on div "Entities, Trusts, and Deeds Active Entities Inactive Entities Active Trusts Ina…" at bounding box center [771, 118] width 1090 height 561
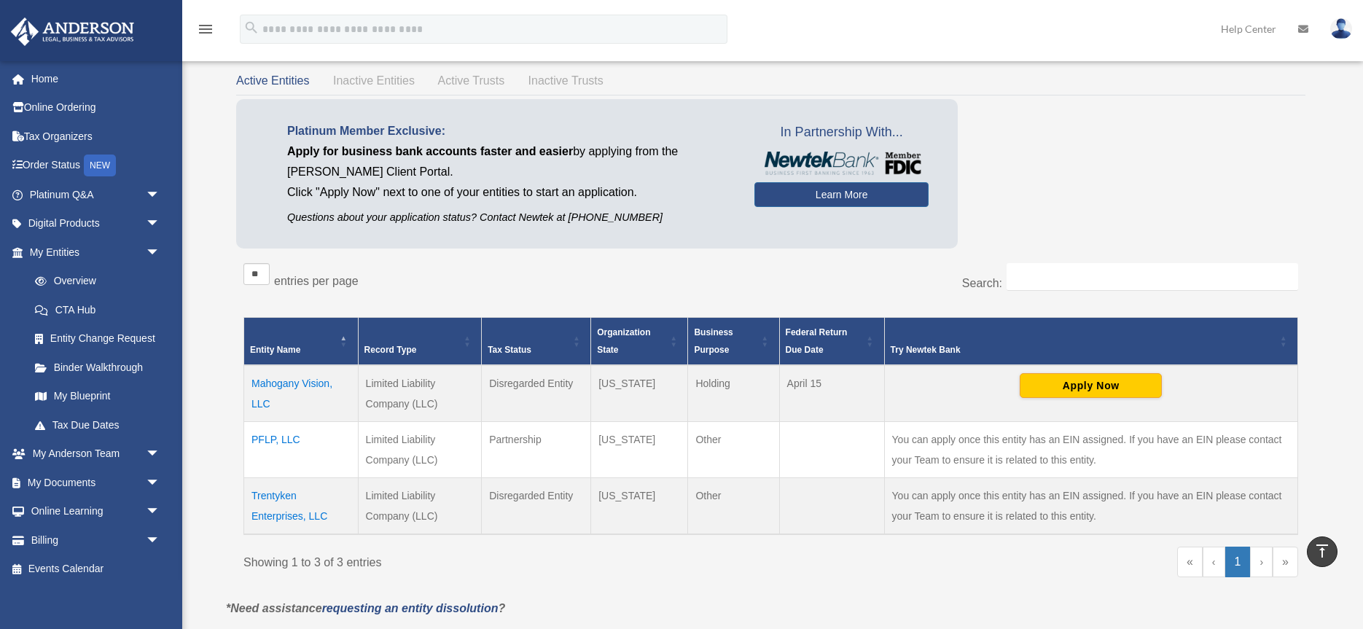
scroll to position [0, 0]
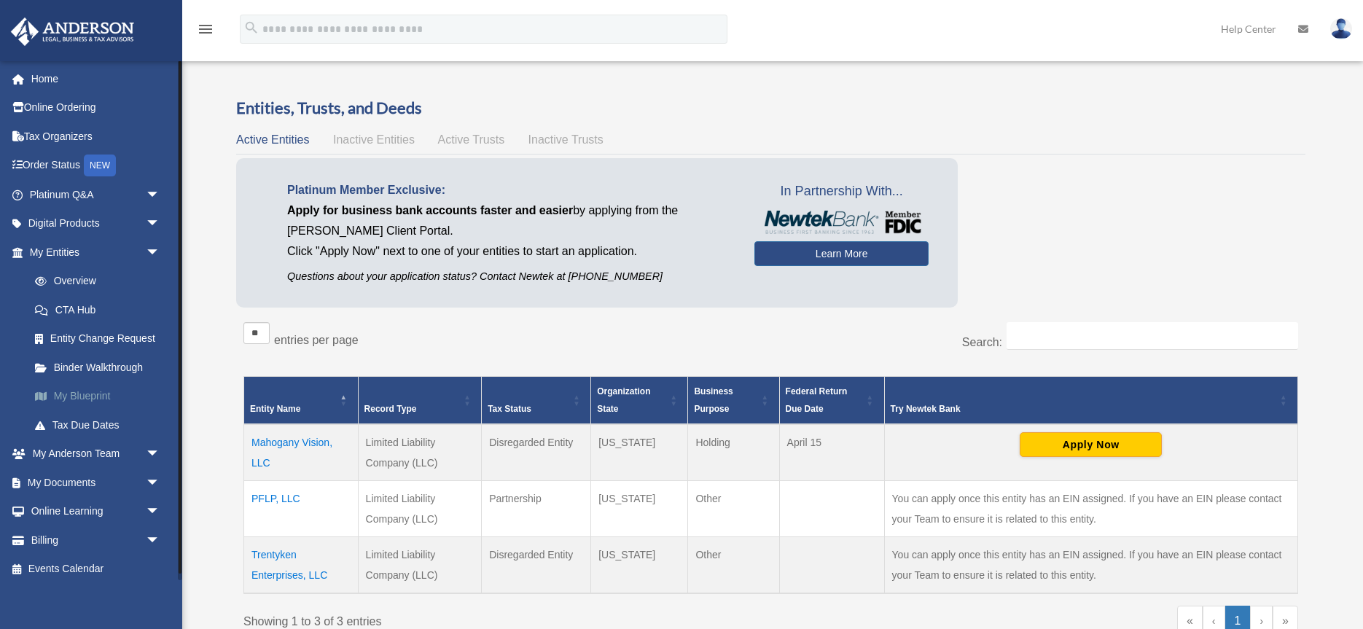
click at [98, 397] on link "My Blueprint" at bounding box center [101, 396] width 162 height 29
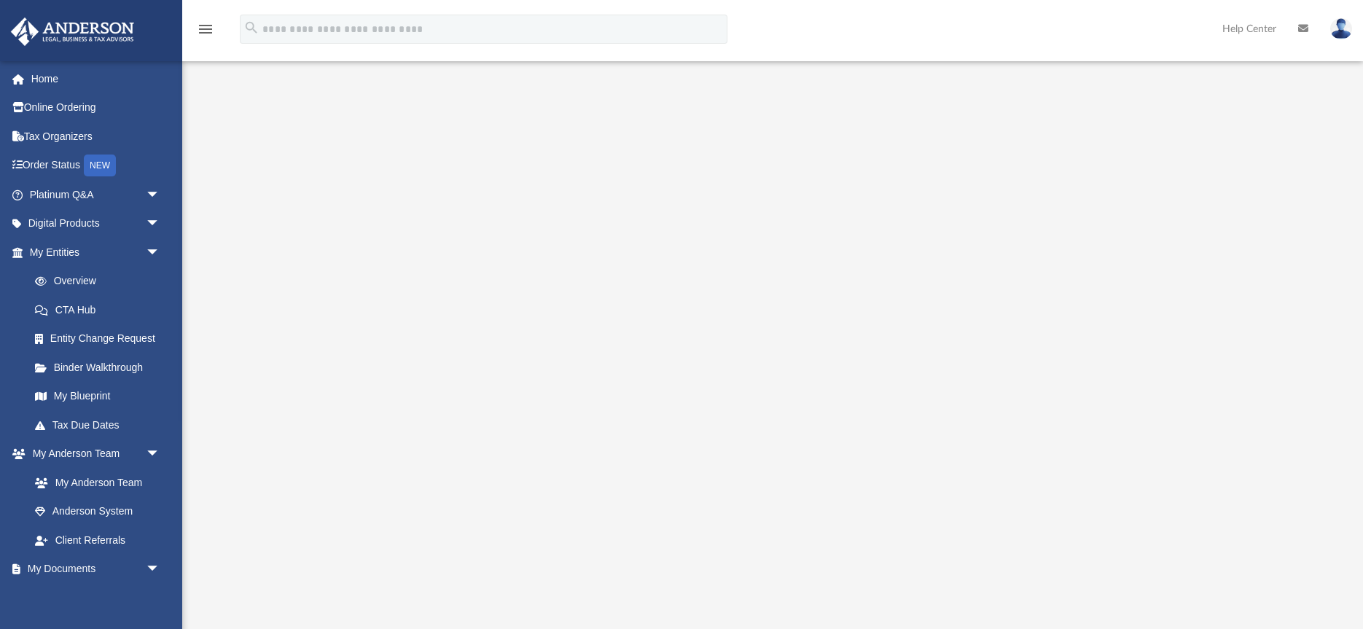
scroll to position [1, 0]
click at [82, 311] on link "CTA Hub" at bounding box center [101, 309] width 162 height 29
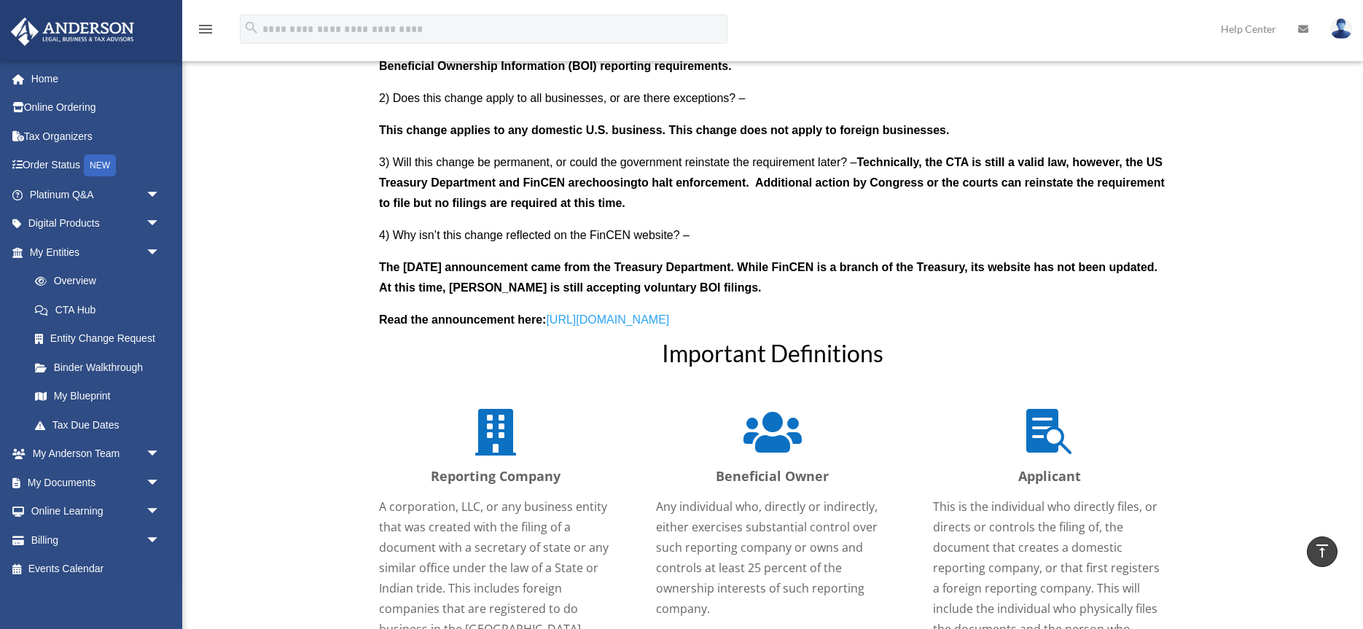
scroll to position [1430, 0]
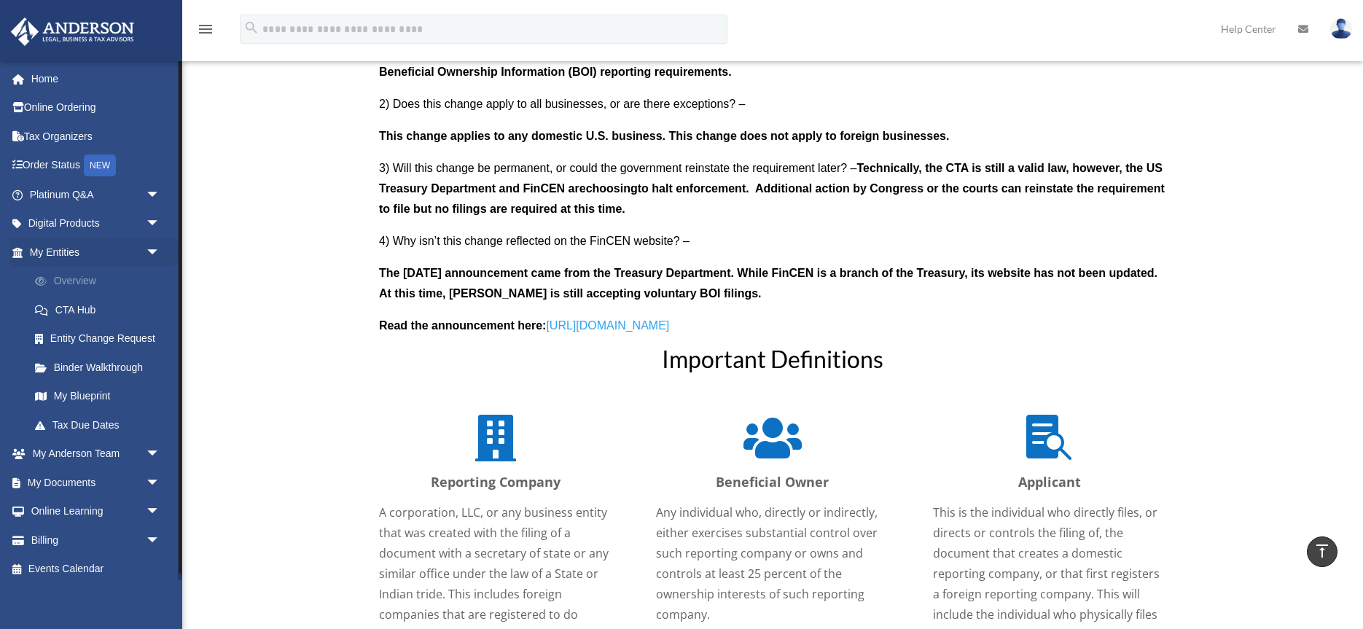
click at [85, 281] on link "Overview" at bounding box center [101, 281] width 162 height 29
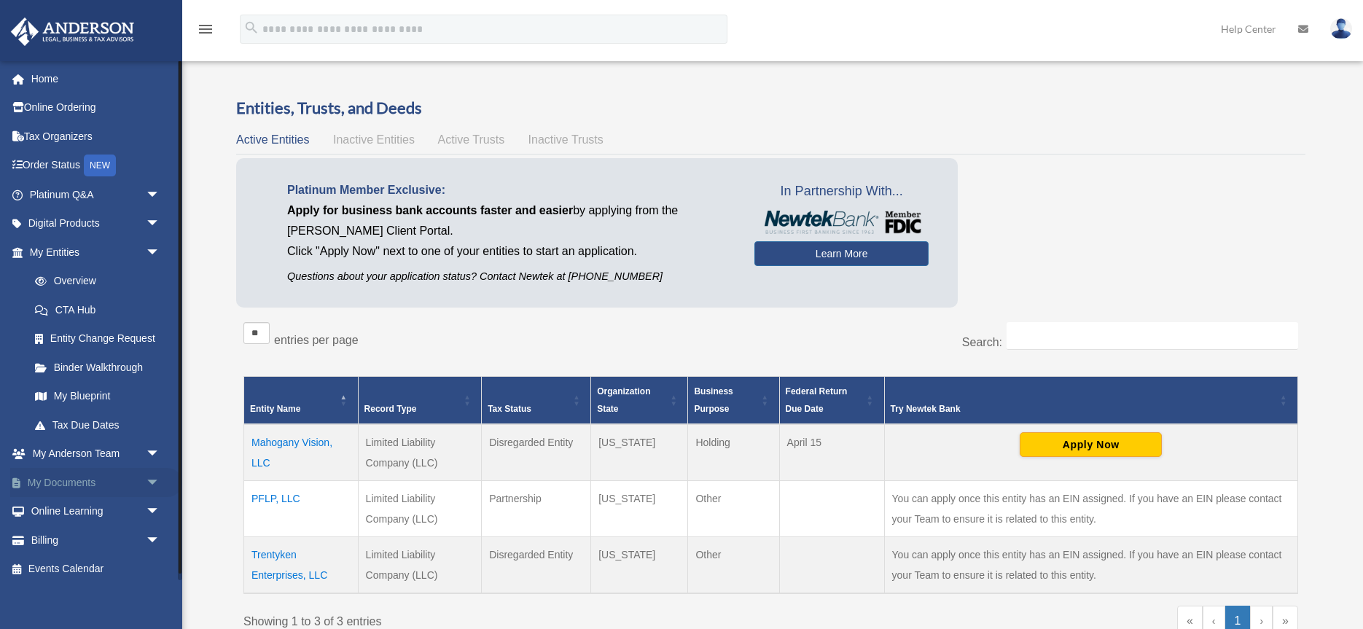
click at [82, 481] on link "My Documents arrow_drop_down" at bounding box center [96, 482] width 172 height 29
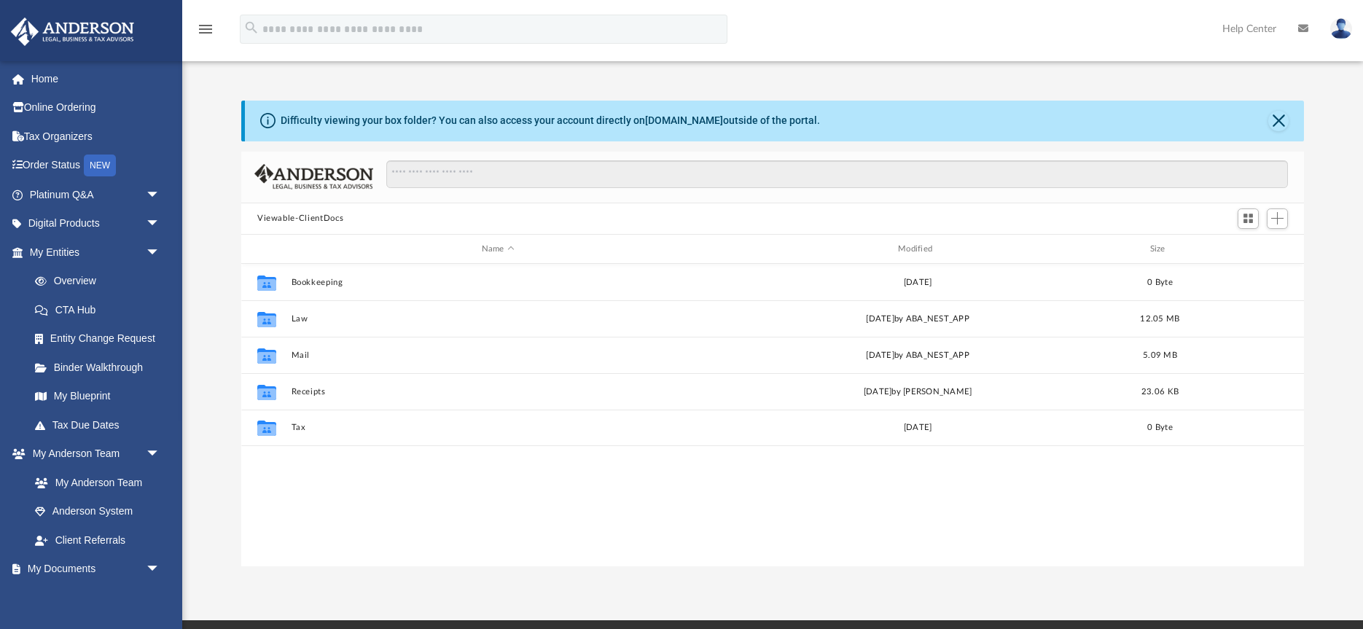
scroll to position [332, 1063]
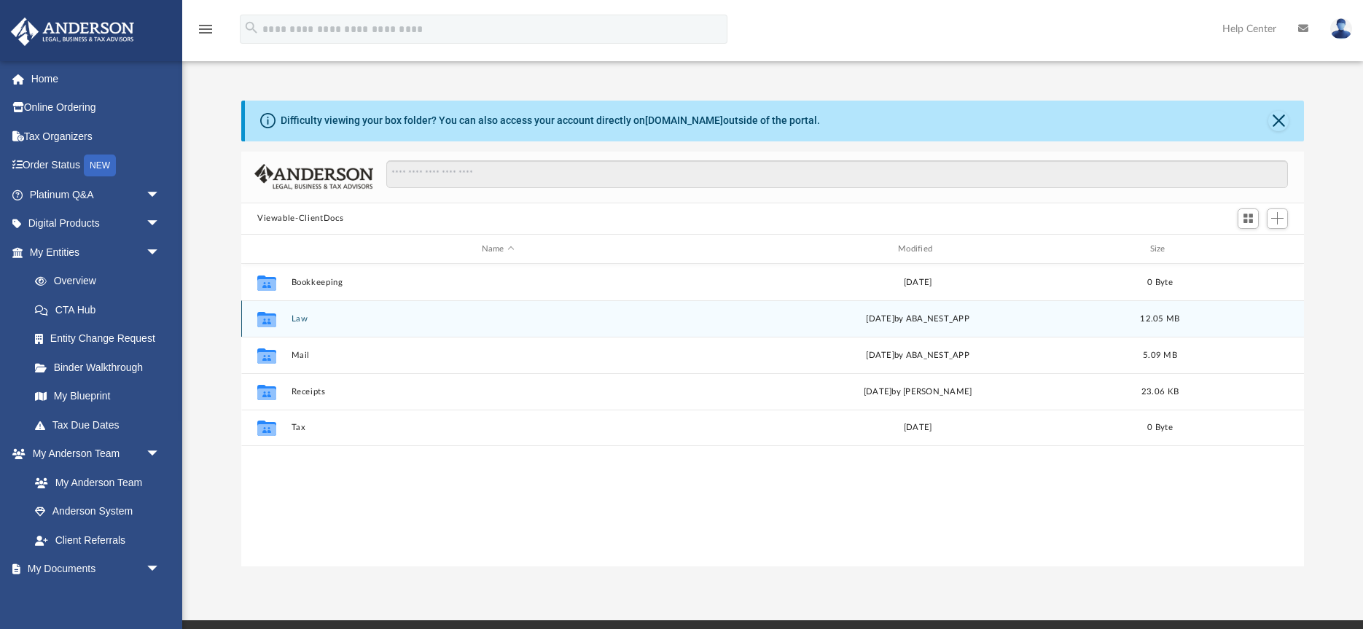
click at [302, 321] on button "Law" at bounding box center [498, 318] width 413 height 9
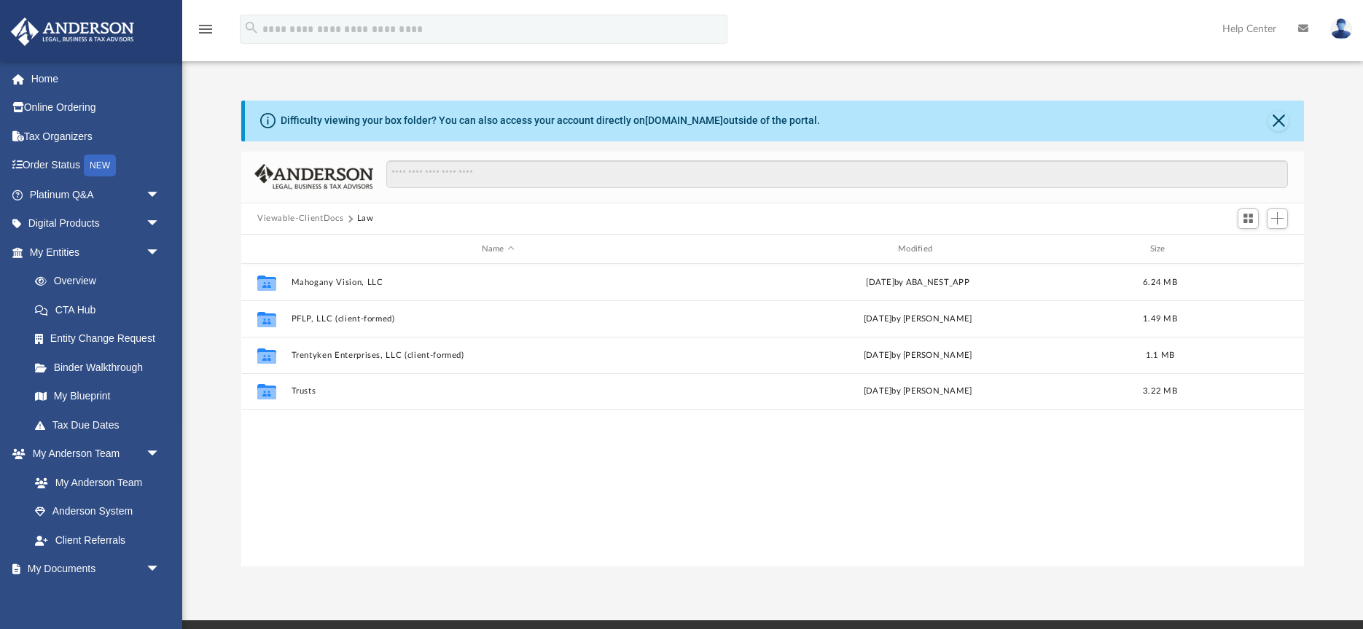
drag, startPoint x: 496, startPoint y: 502, endPoint x: 489, endPoint y: 498, distance: 7.9
click at [492, 499] on div "Collaborated Folder Mahogany Vision, LLC [DATE] by ABA_NEST_APP 6.24 MB Collabo…" at bounding box center [772, 415] width 1063 height 302
click at [1276, 217] on span "Add" at bounding box center [1277, 218] width 12 height 12
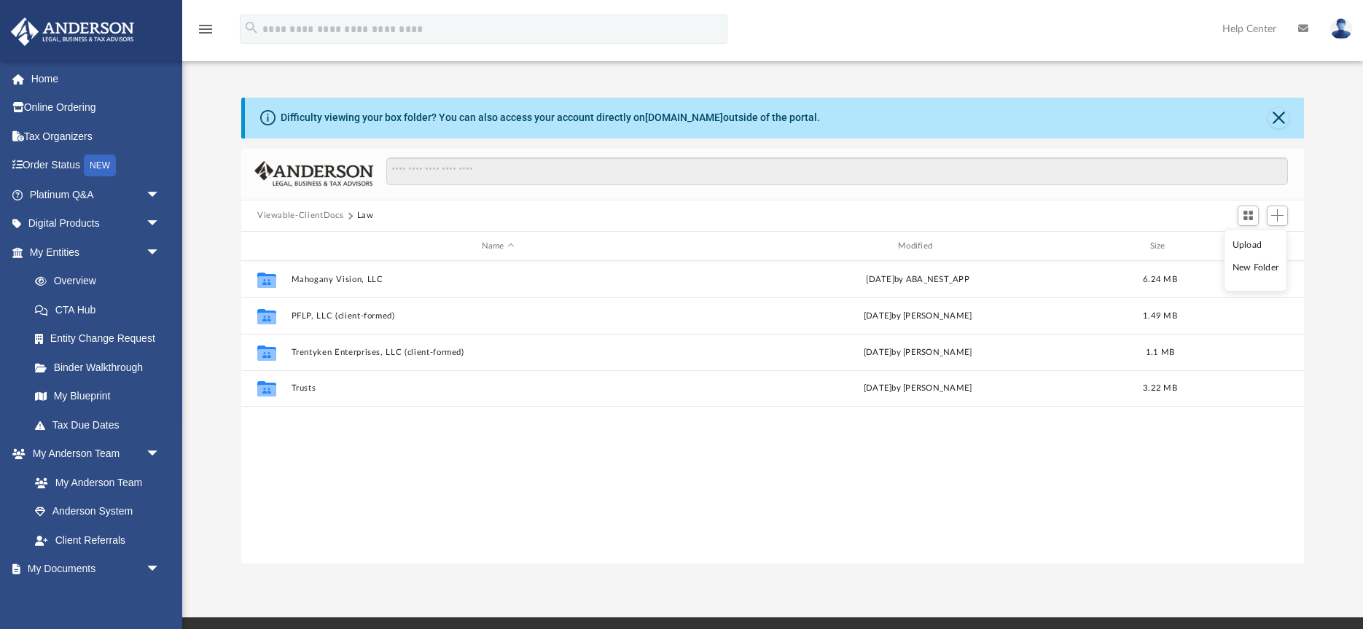
click at [1249, 246] on li "Upload" at bounding box center [1256, 245] width 47 height 15
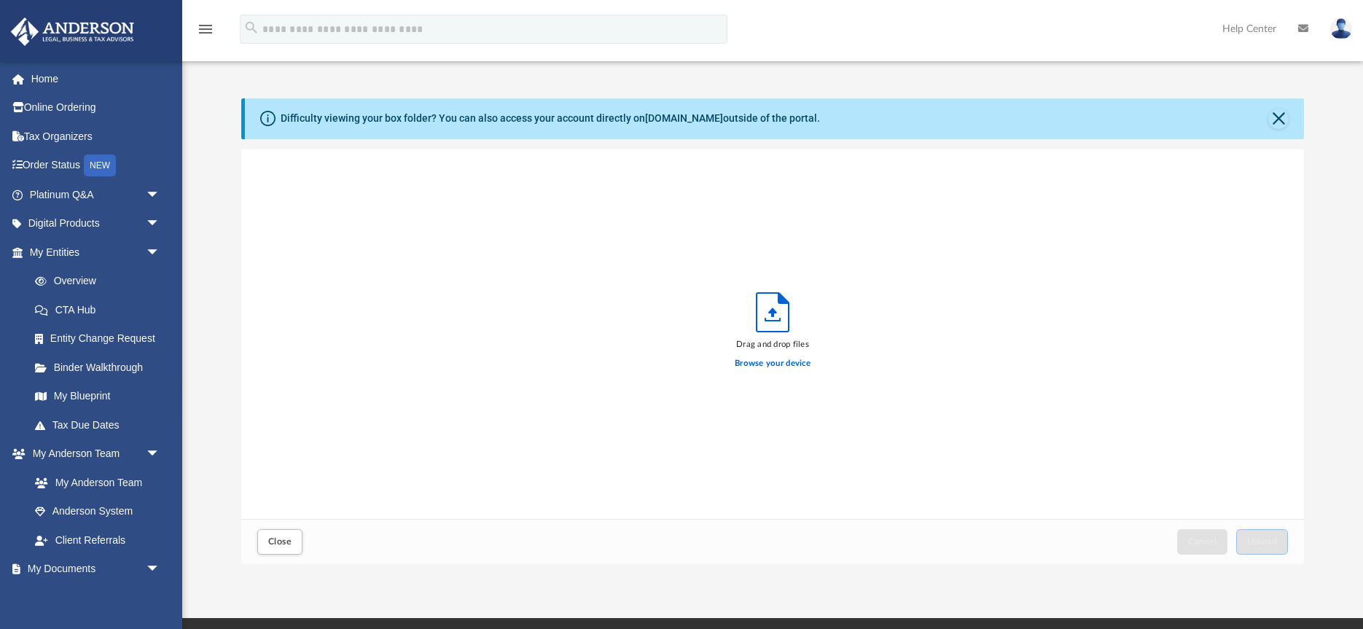
scroll to position [0, 0]
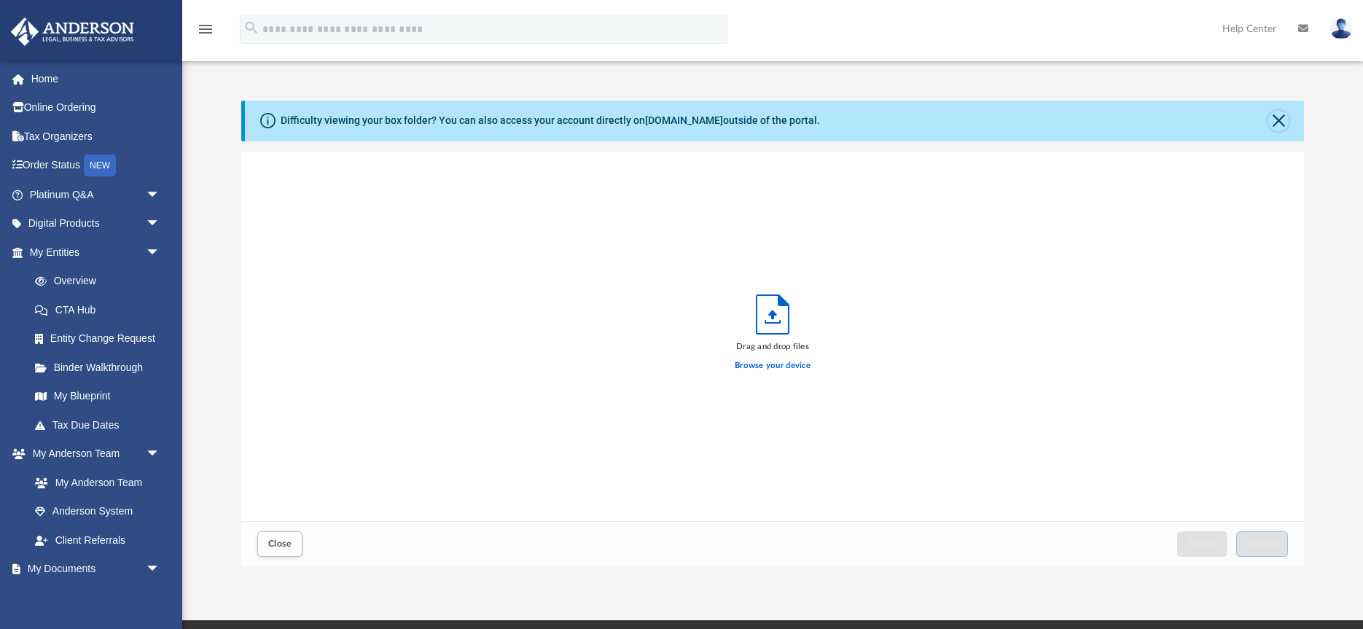
click at [1278, 122] on button "Close" at bounding box center [1278, 121] width 20 height 20
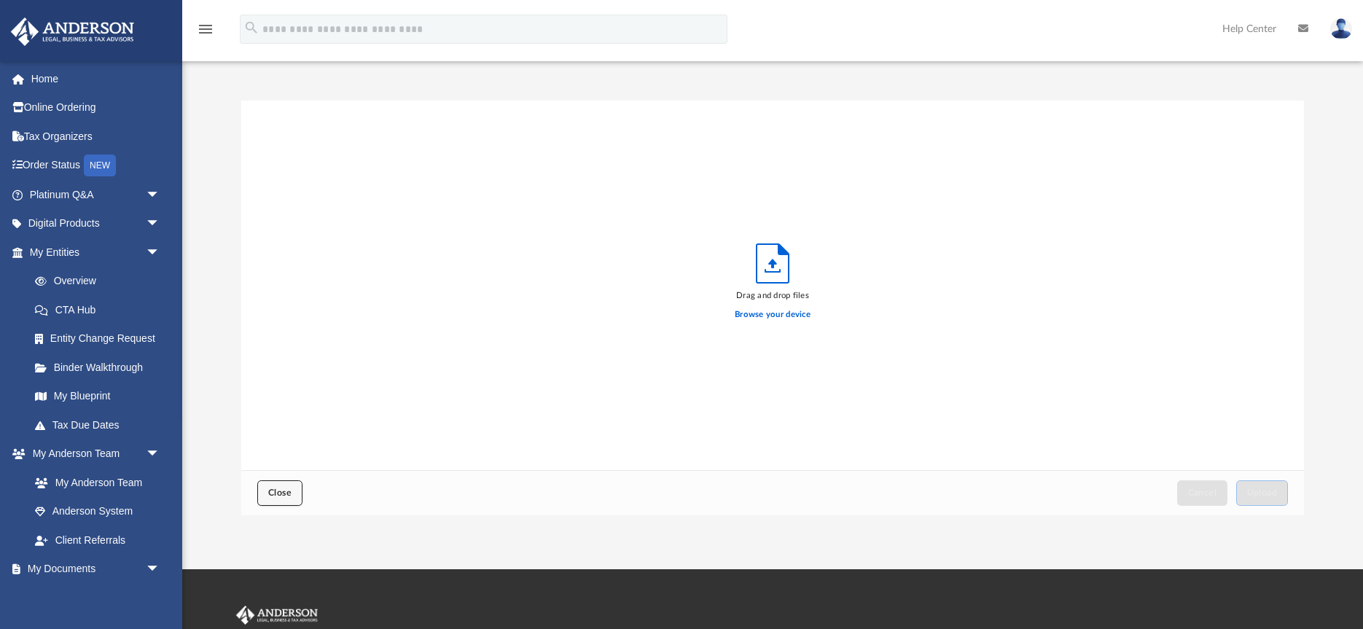
click at [278, 492] on span "Close" at bounding box center [279, 492] width 23 height 9
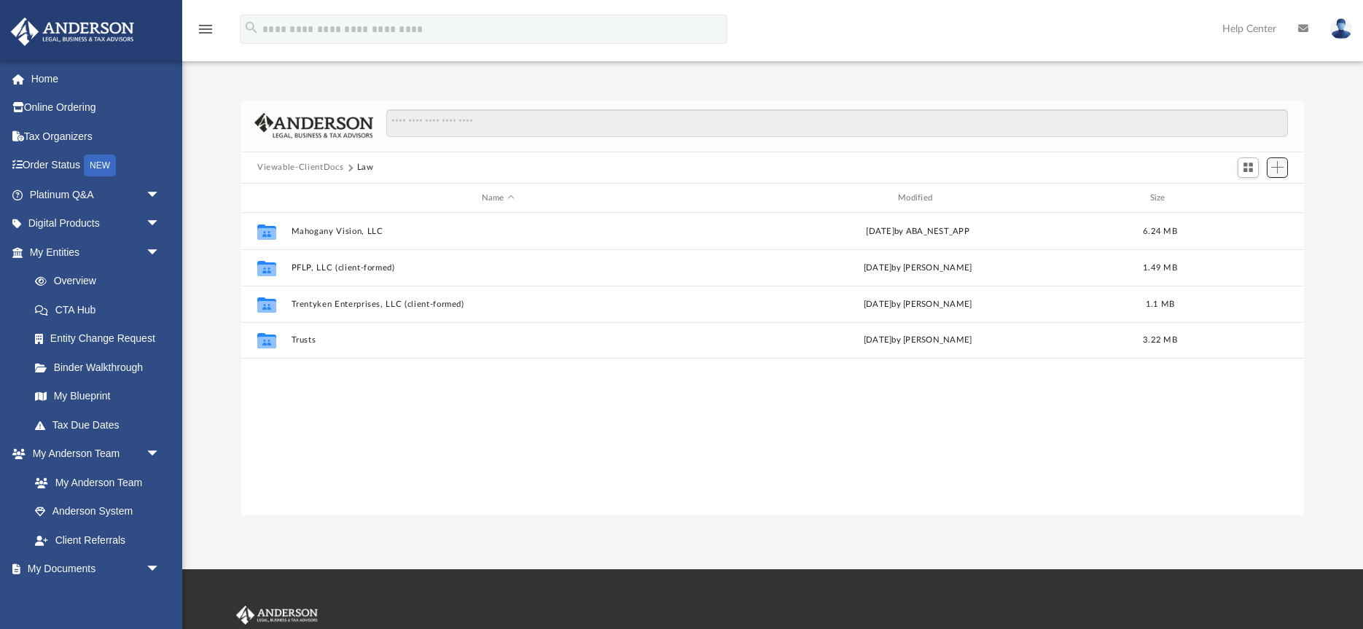
click at [1278, 165] on span "Add" at bounding box center [1277, 167] width 12 height 12
click at [1263, 221] on li "New Folder" at bounding box center [1256, 219] width 47 height 15
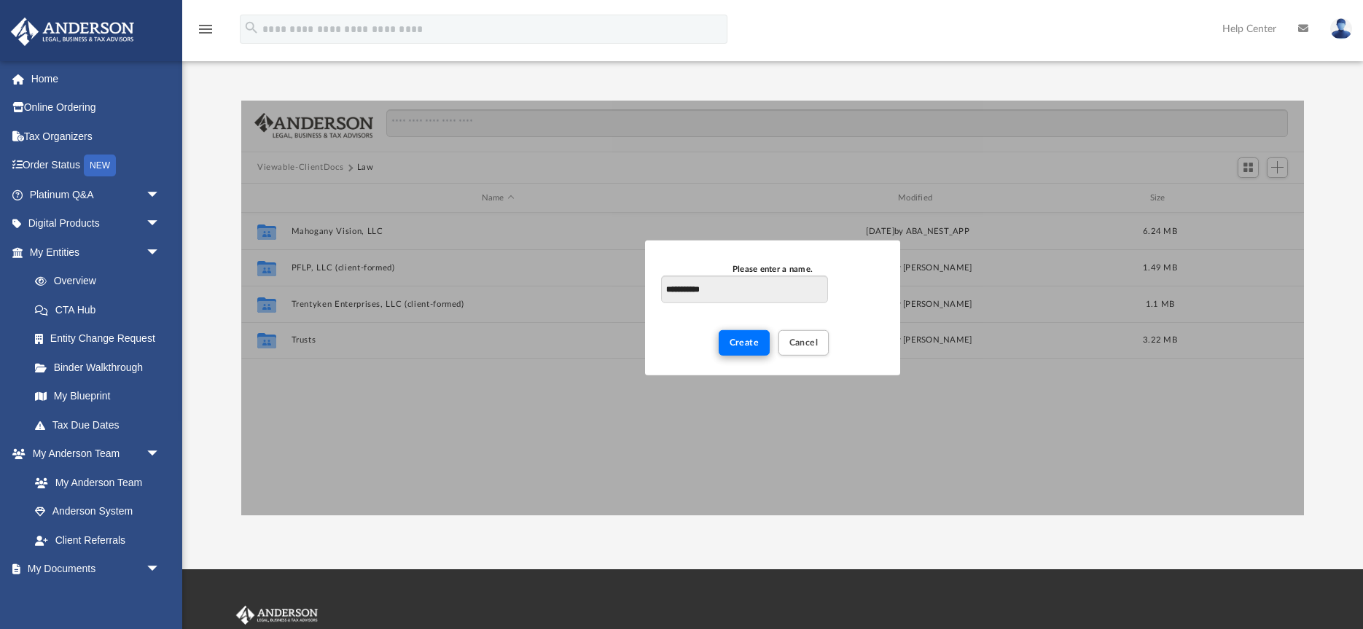
type input "**********"
click at [752, 343] on span "Create" at bounding box center [745, 342] width 30 height 9
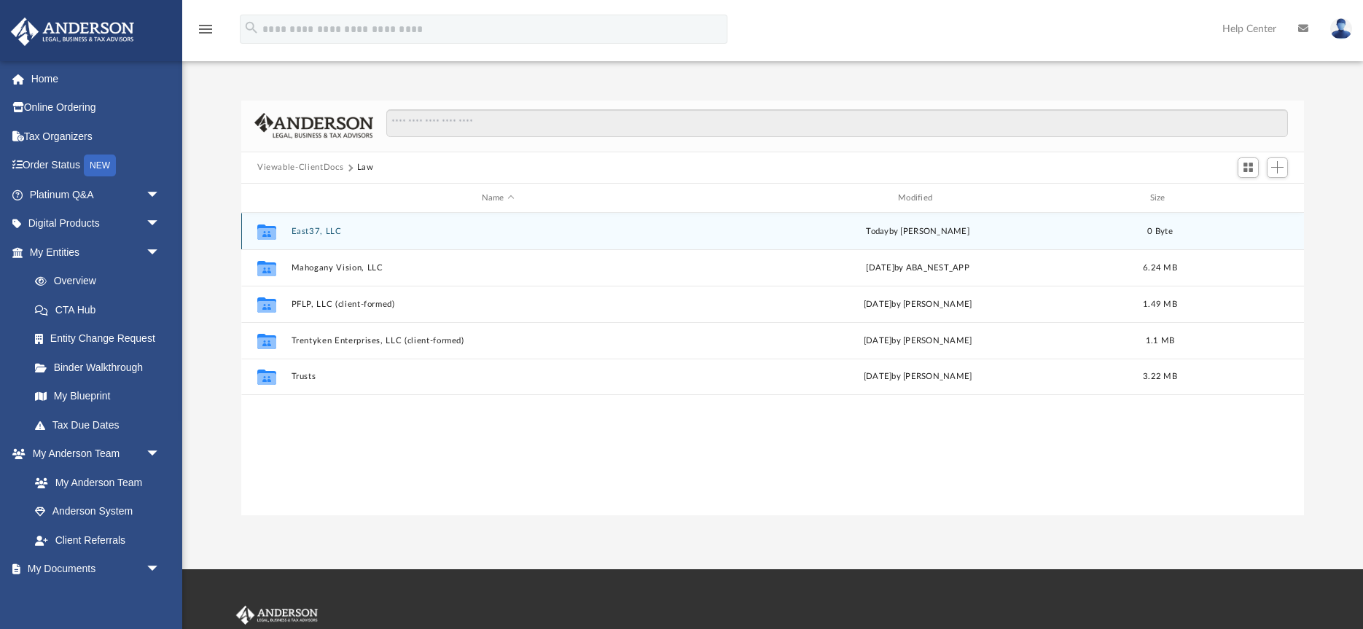
click at [910, 235] on div "today by Keya Veney" at bounding box center [917, 231] width 413 height 13
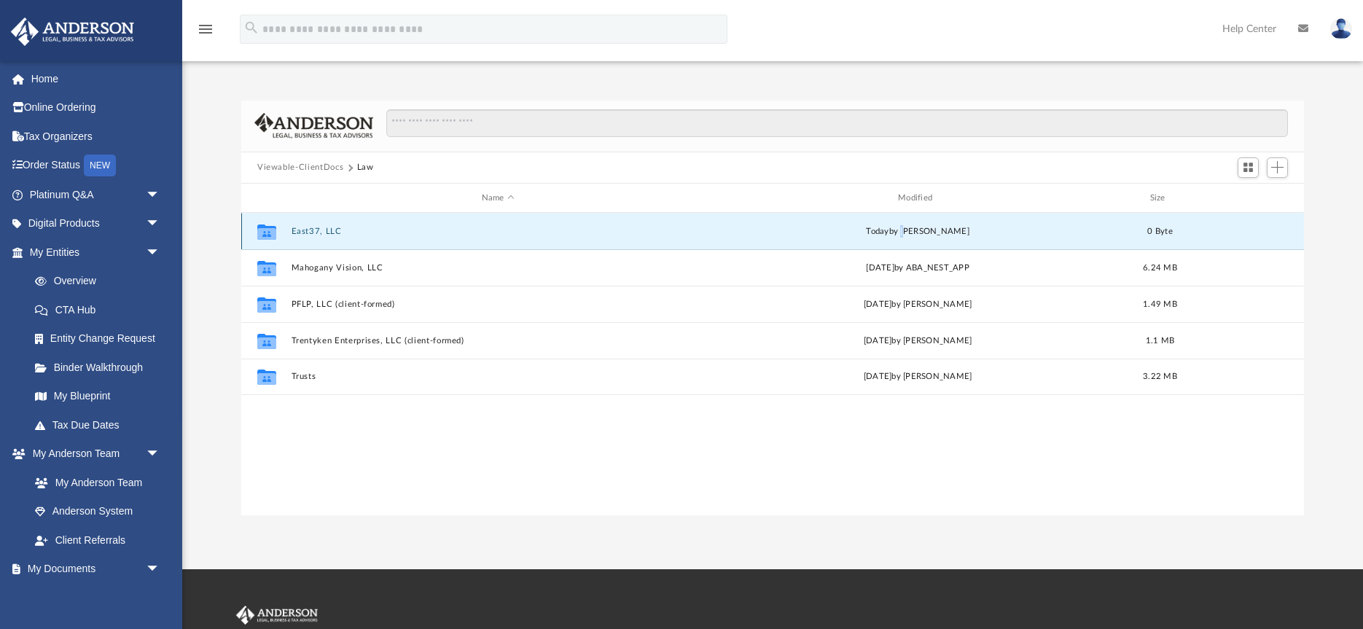
click at [910, 235] on div "today by Keya Veney" at bounding box center [917, 231] width 413 height 13
click at [268, 235] on icon "grid" at bounding box center [266, 232] width 19 height 15
drag, startPoint x: 514, startPoint y: 232, endPoint x: 613, endPoint y: 230, distance: 99.2
click at [514, 232] on button "East37, LLC" at bounding box center [498, 231] width 413 height 9
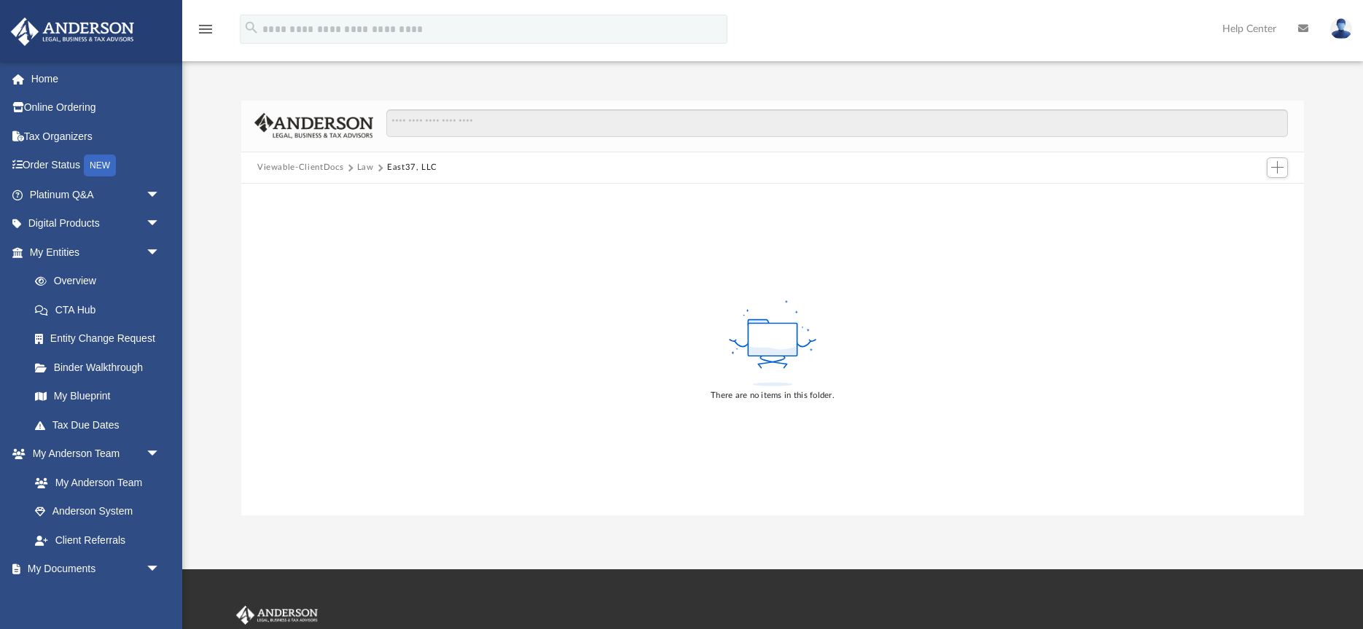
drag, startPoint x: 1023, startPoint y: 257, endPoint x: 1036, endPoint y: 248, distance: 15.6
click at [1026, 254] on div "There are no items in this folder." at bounding box center [772, 349] width 1063 height 331
click at [1276, 170] on span "Add" at bounding box center [1277, 167] width 12 height 12
click at [1246, 200] on li "Upload" at bounding box center [1256, 197] width 47 height 15
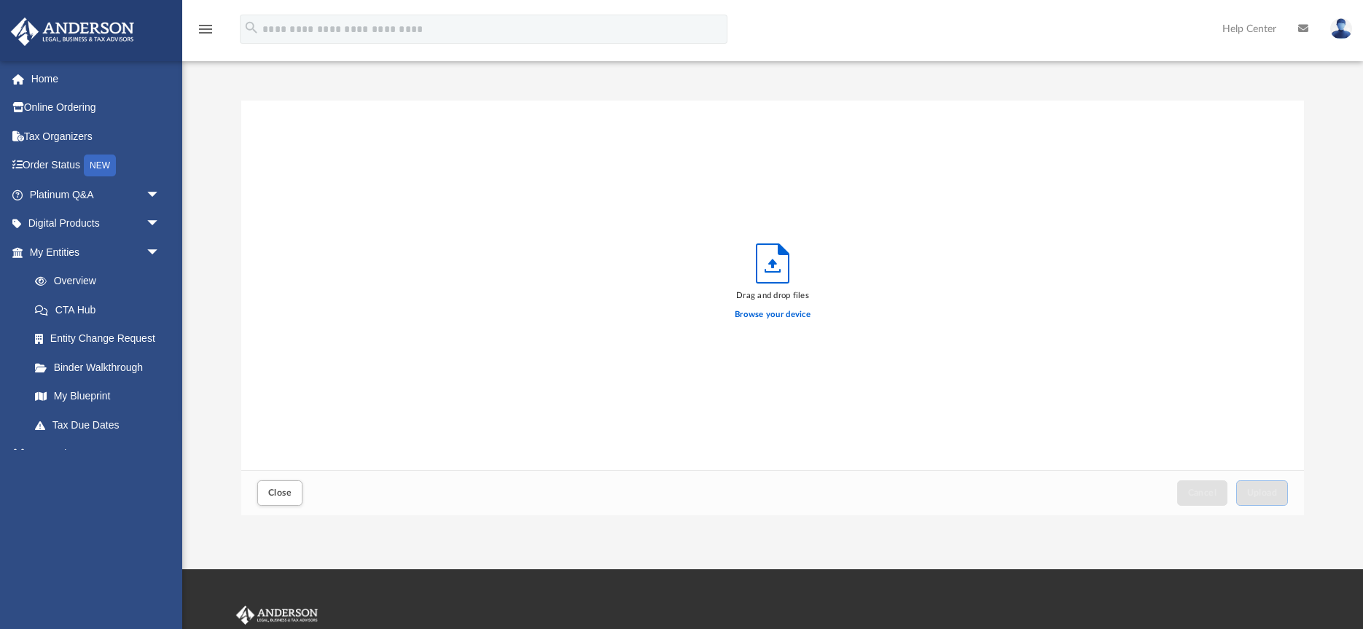
scroll to position [370, 1063]
